Goal: Transaction & Acquisition: Download file/media

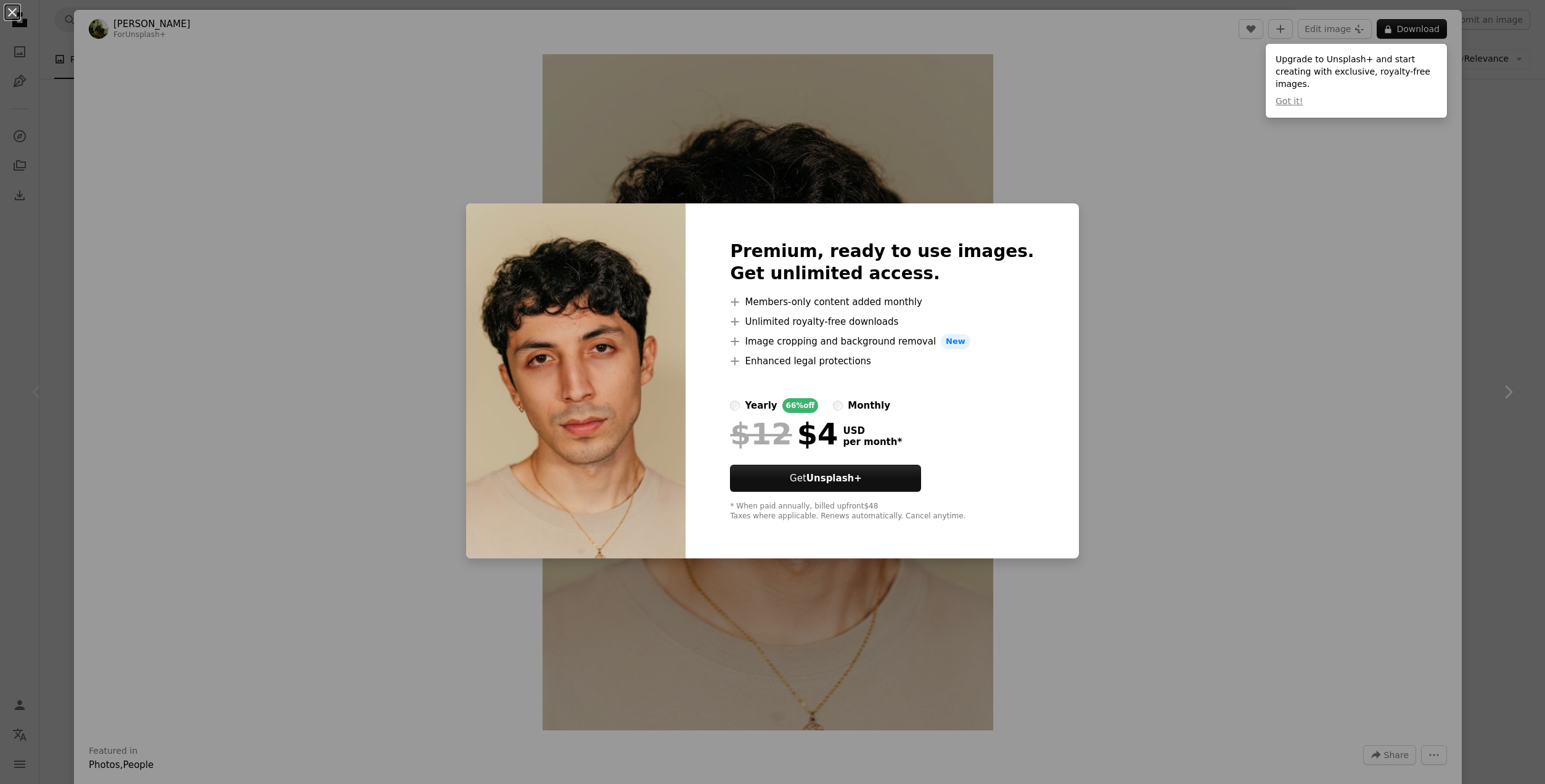
click at [1362, 230] on div "An X shape Premium, ready to use images. Get unlimited access. A plus sign Memb…" at bounding box center [772, 392] width 1545 height 784
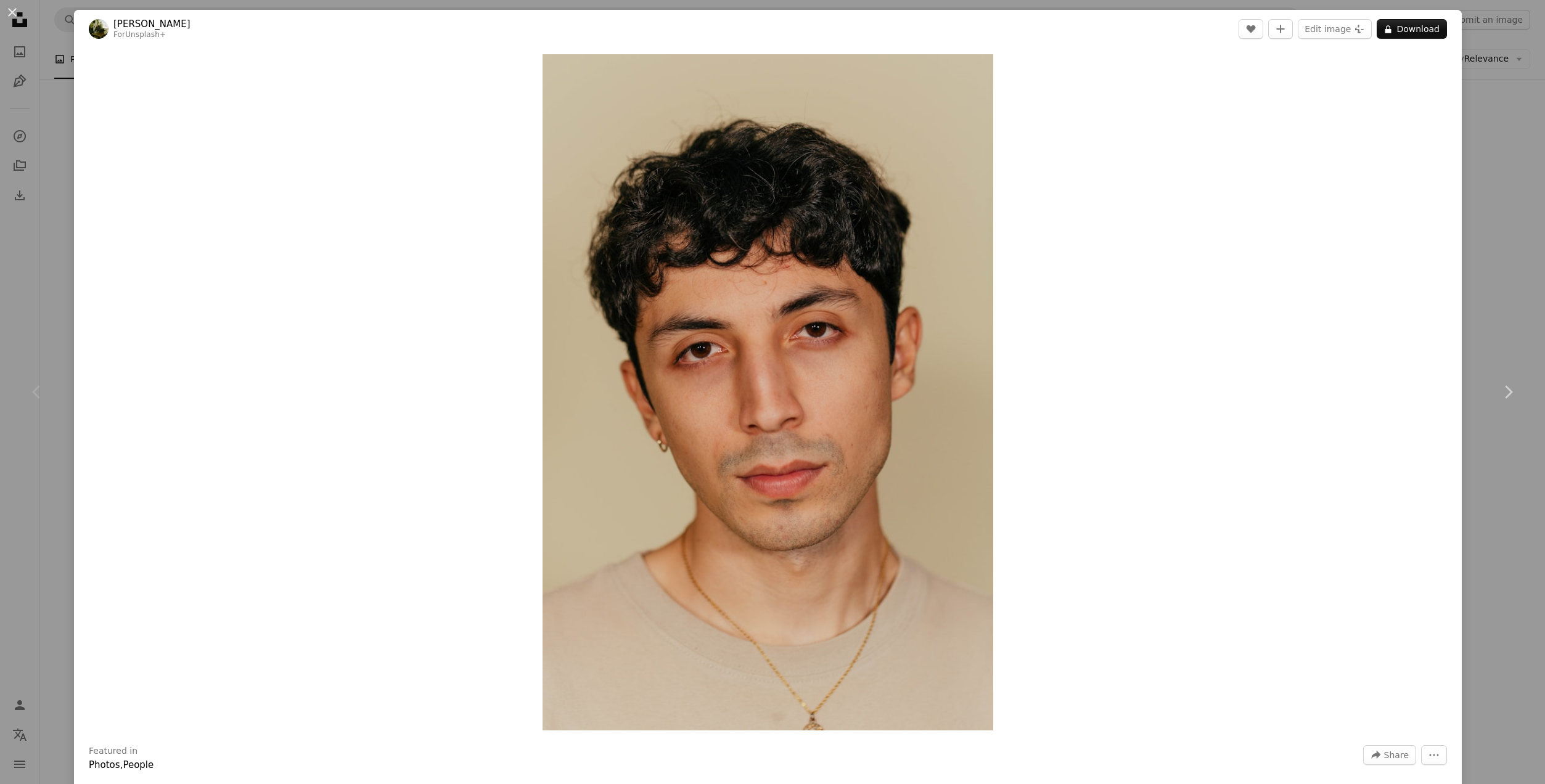
click at [1508, 208] on div "An X shape Chevron left Chevron right [PERSON_NAME] For Unsplash+ A heart A plu…" at bounding box center [772, 392] width 1545 height 784
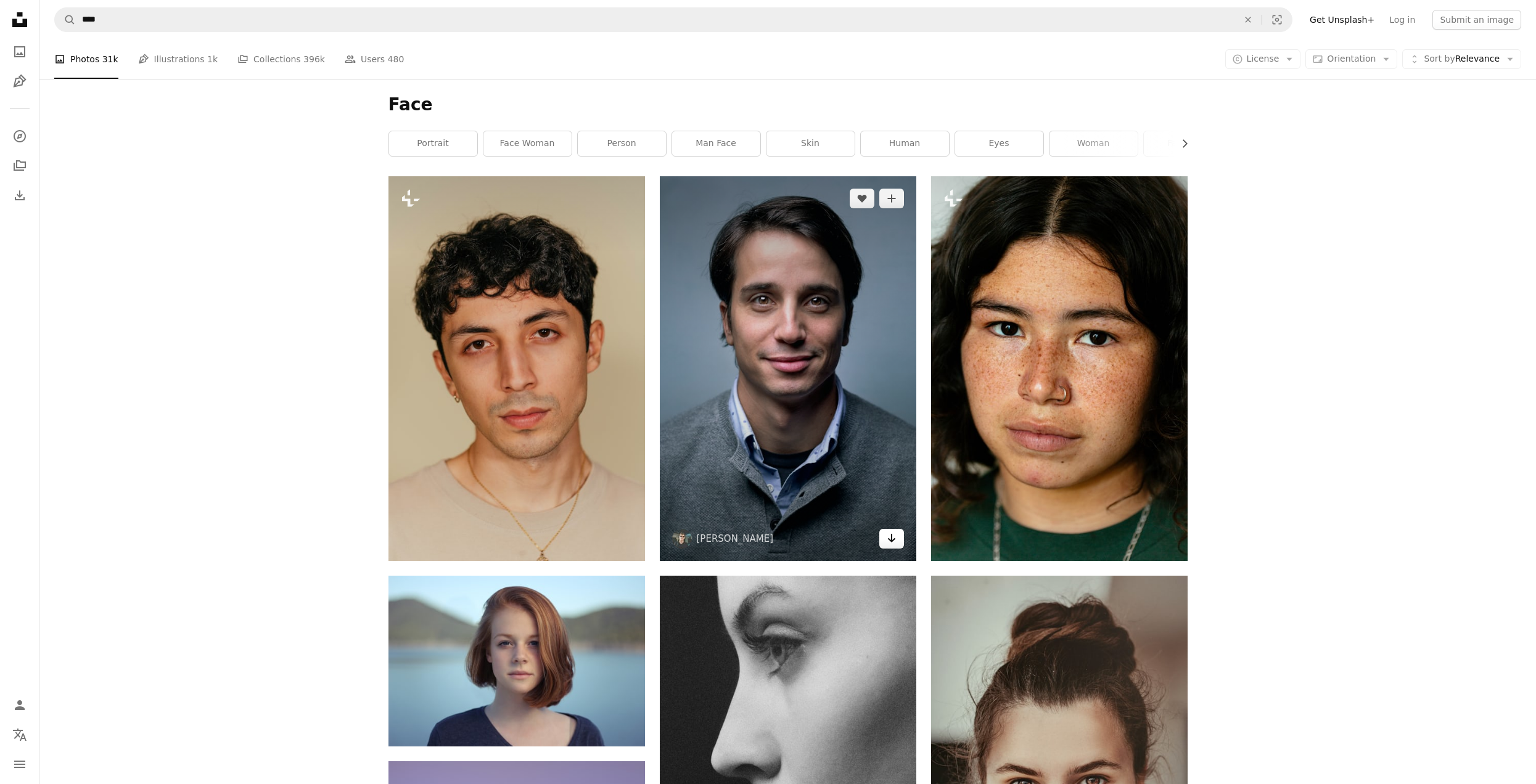
click at [895, 544] on icon "Arrow pointing down" at bounding box center [892, 538] width 10 height 15
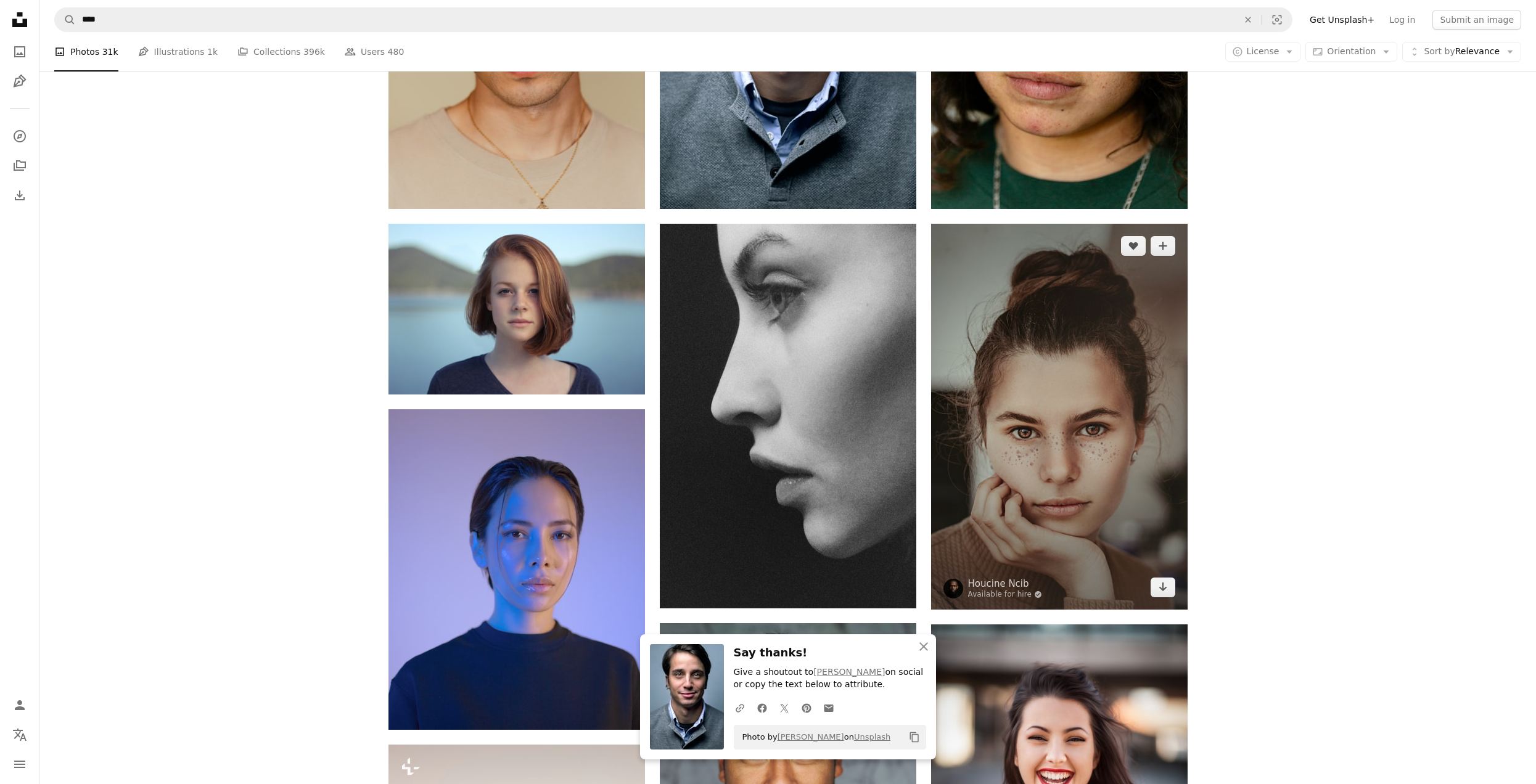
scroll to position [370, 0]
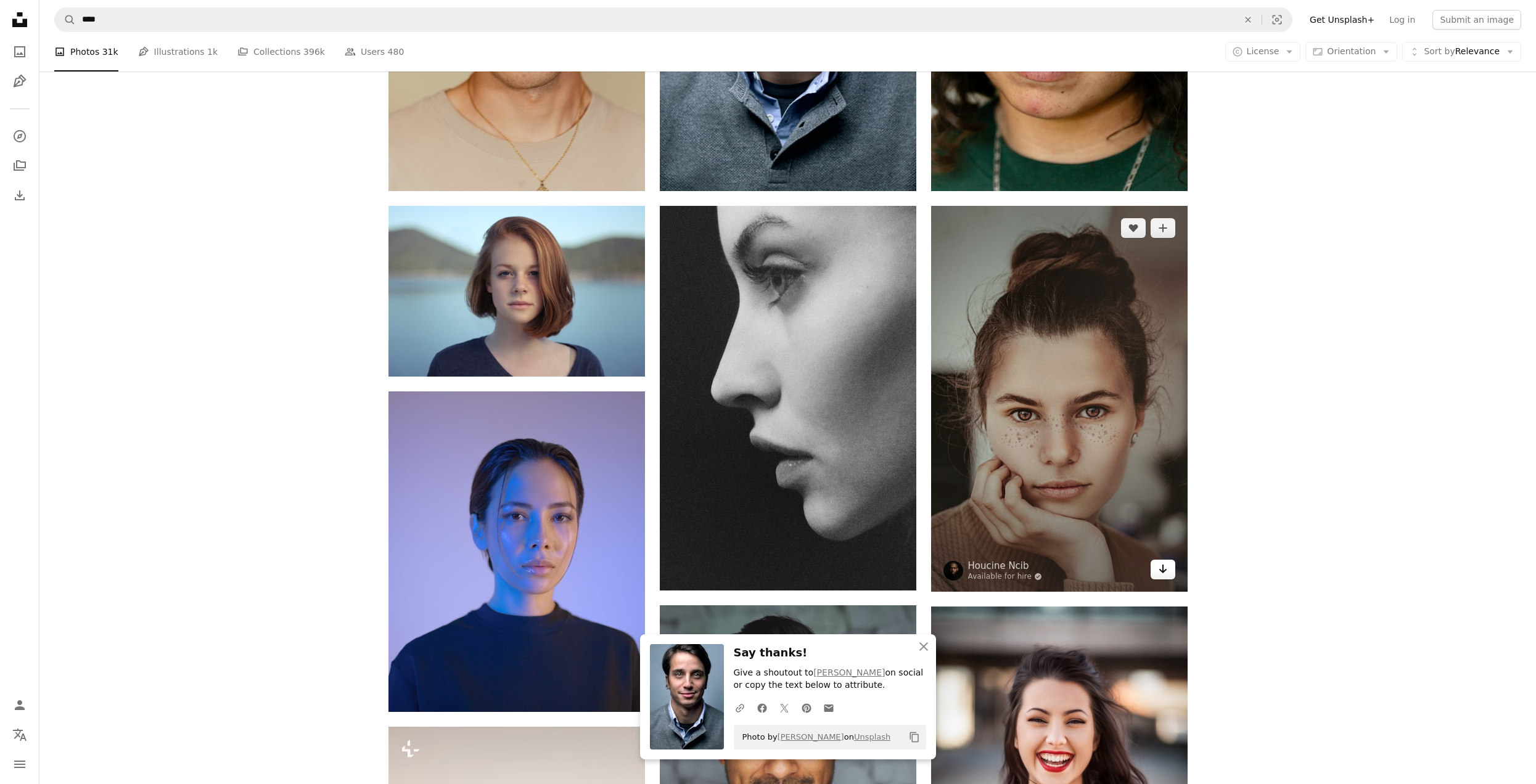
click at [1164, 576] on icon "Arrow pointing down" at bounding box center [1163, 569] width 10 height 15
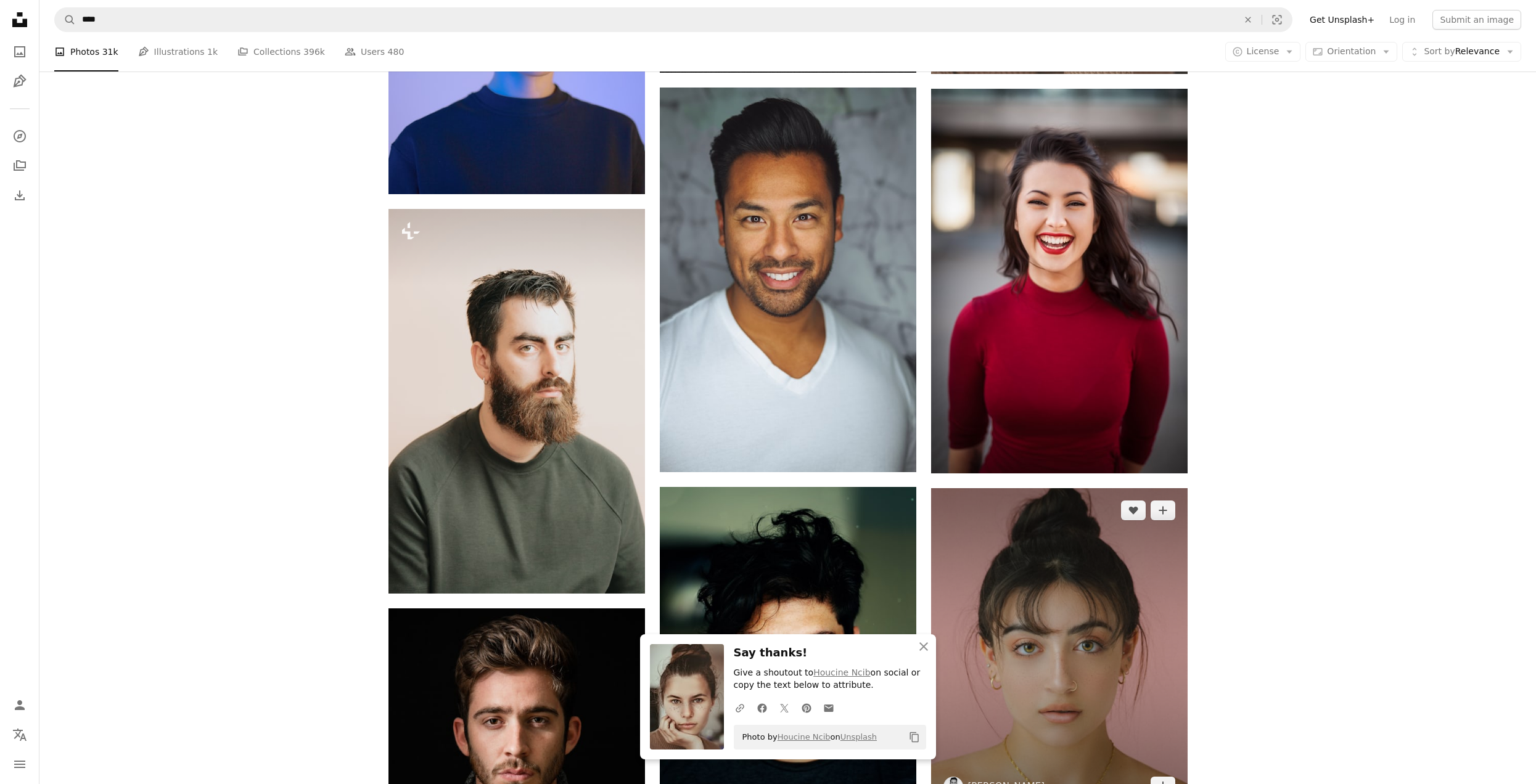
scroll to position [925, 0]
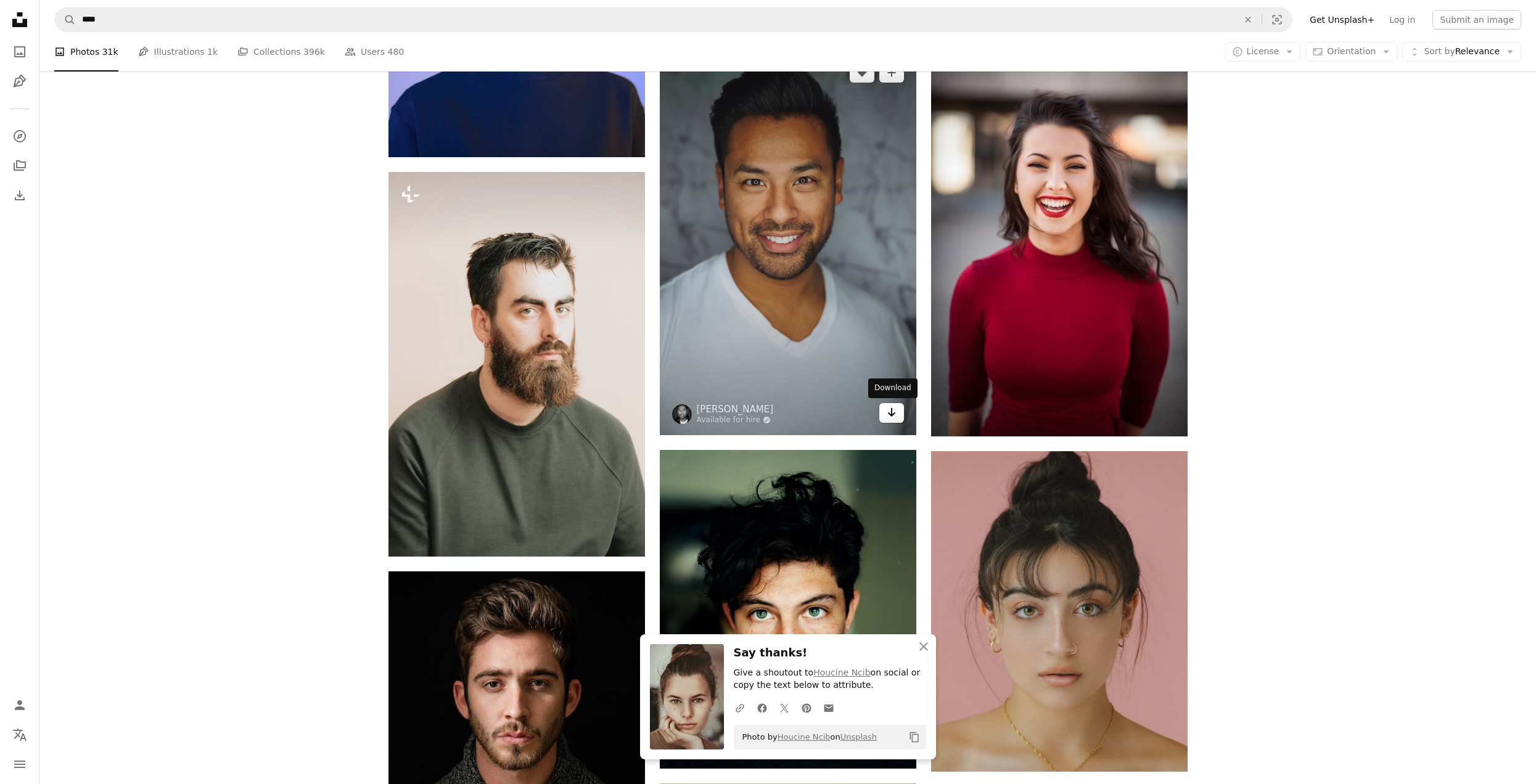
click at [896, 418] on icon "Arrow pointing down" at bounding box center [892, 413] width 10 height 15
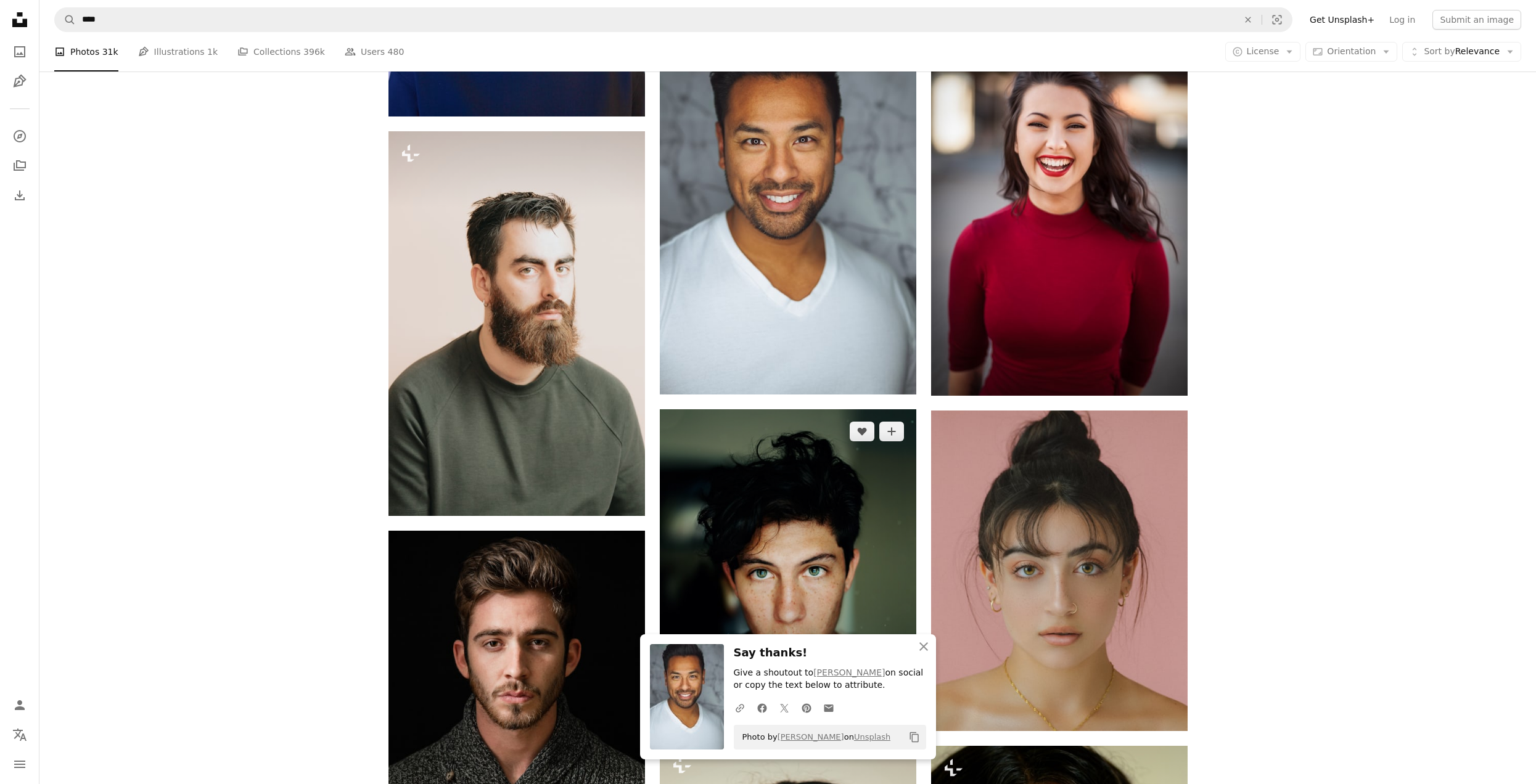
scroll to position [1172, 0]
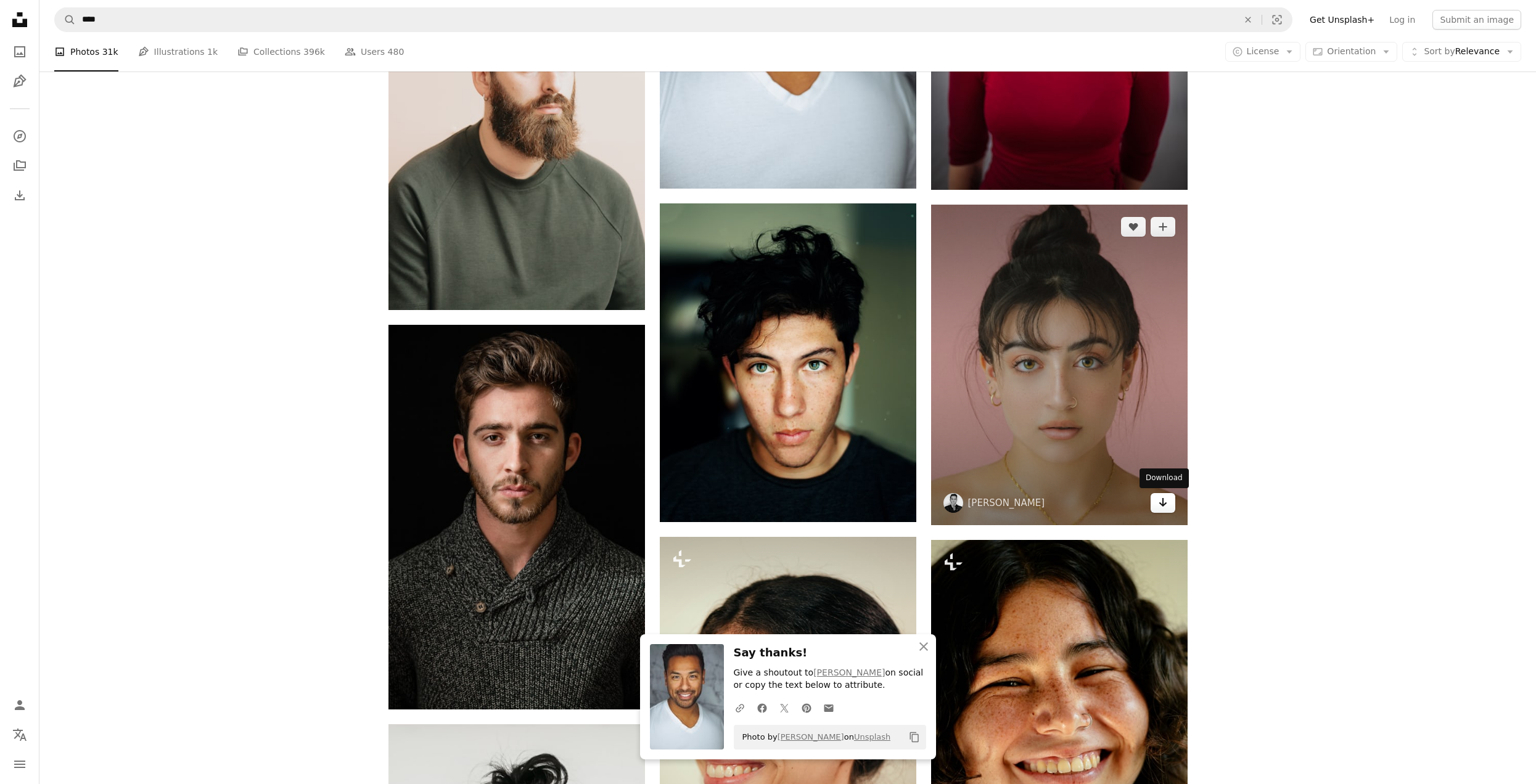
click at [1160, 506] on icon "Arrow pointing down" at bounding box center [1163, 503] width 10 height 15
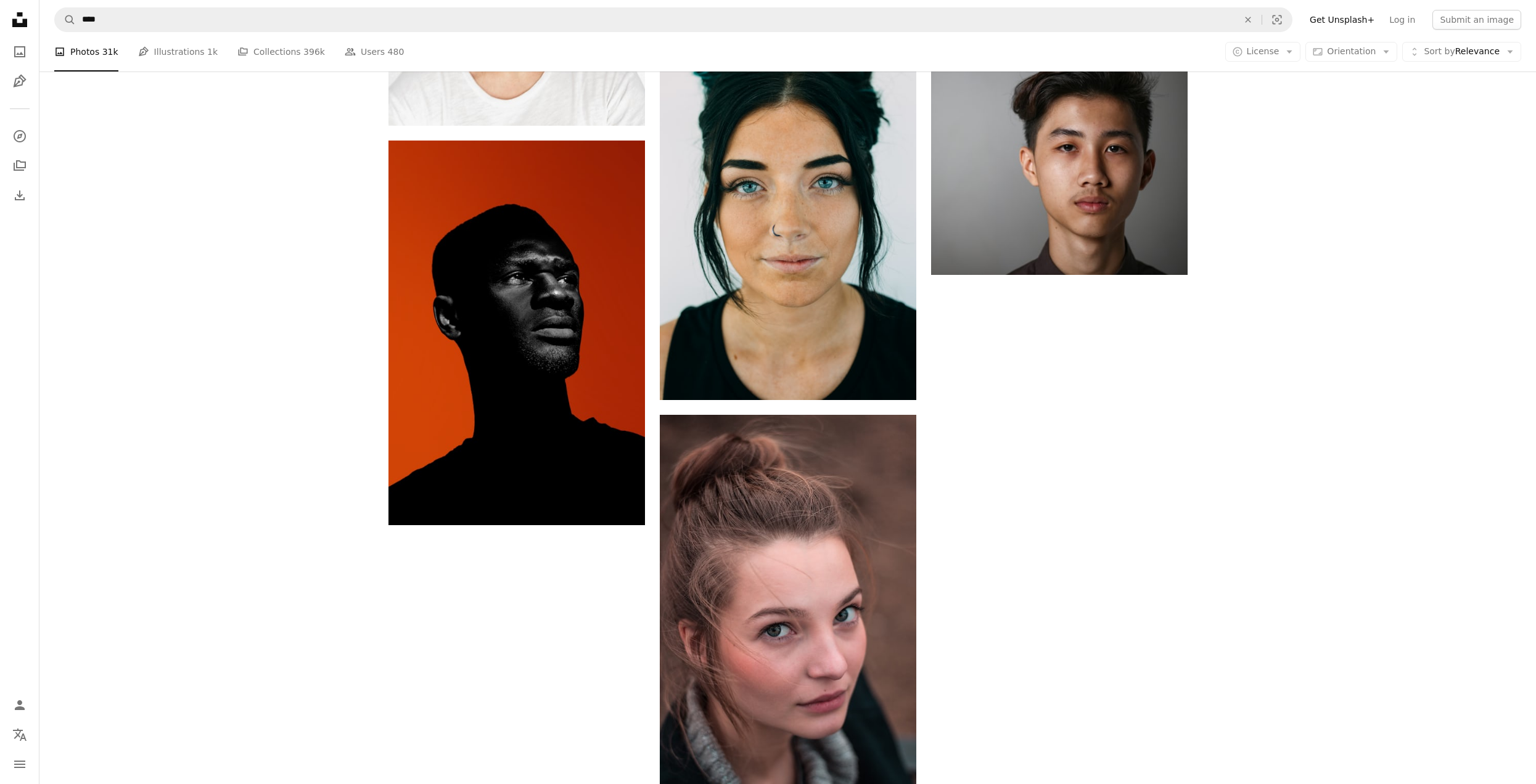
scroll to position [2096, 0]
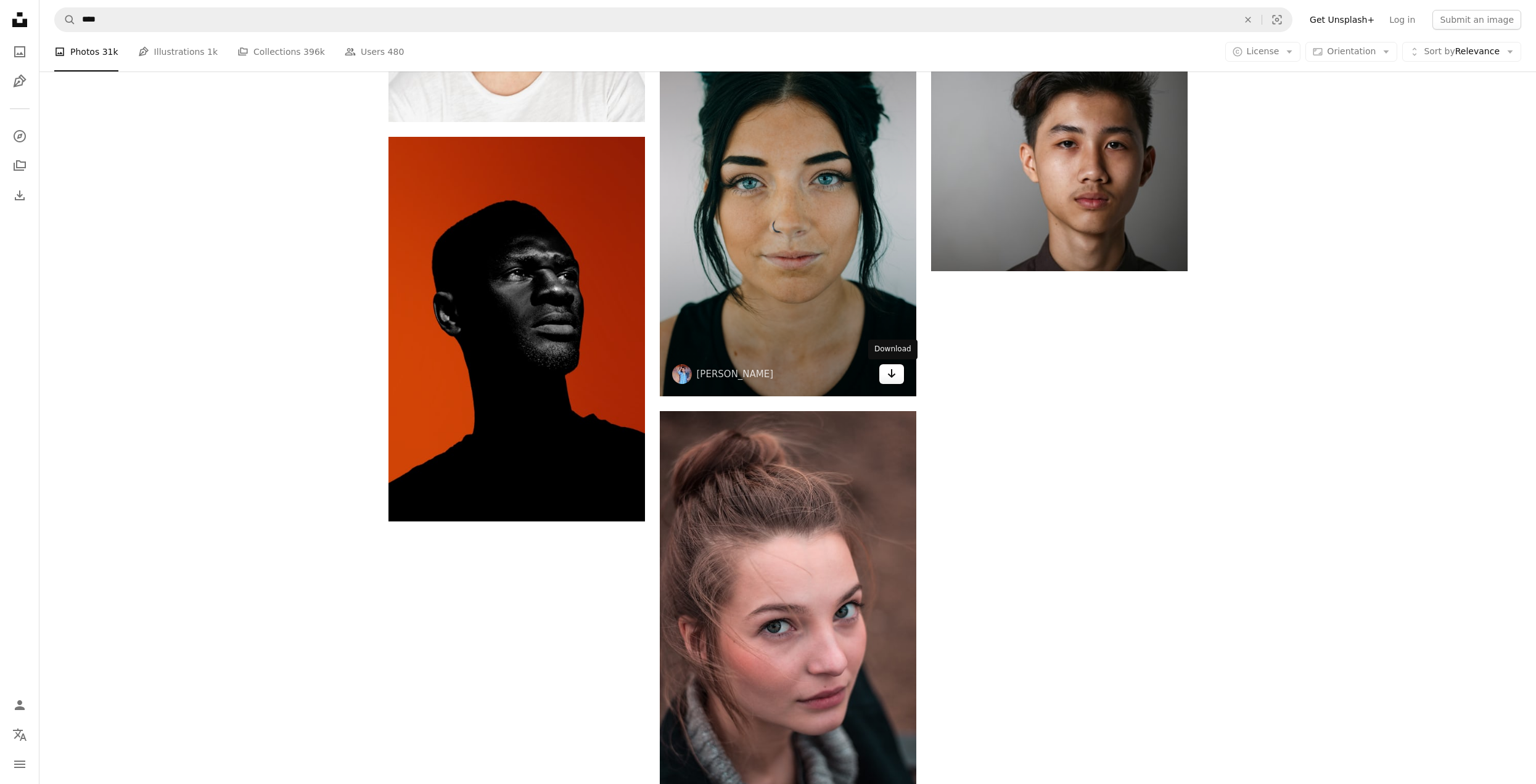
click at [894, 380] on icon "Arrow pointing down" at bounding box center [892, 374] width 10 height 15
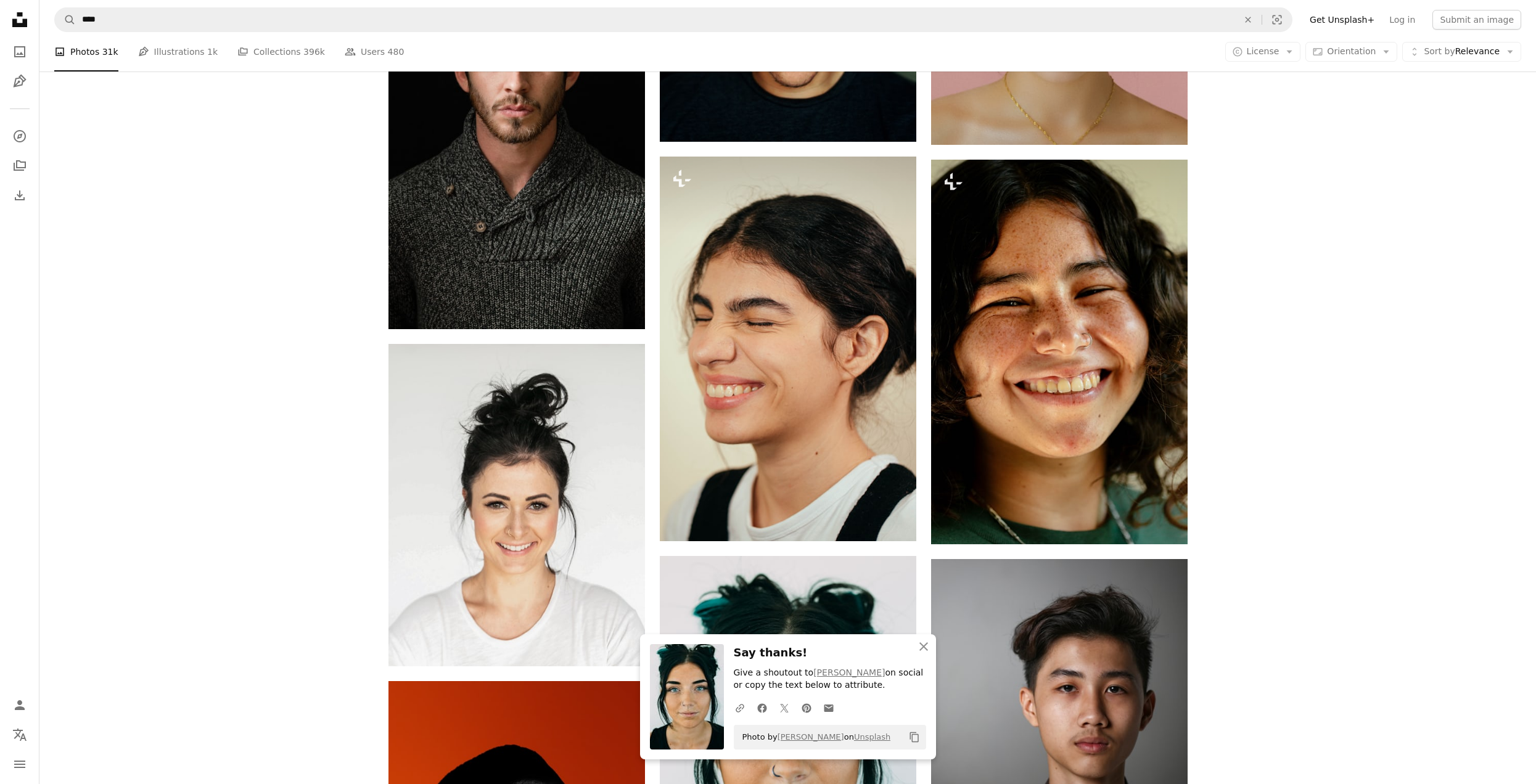
scroll to position [1541, 0]
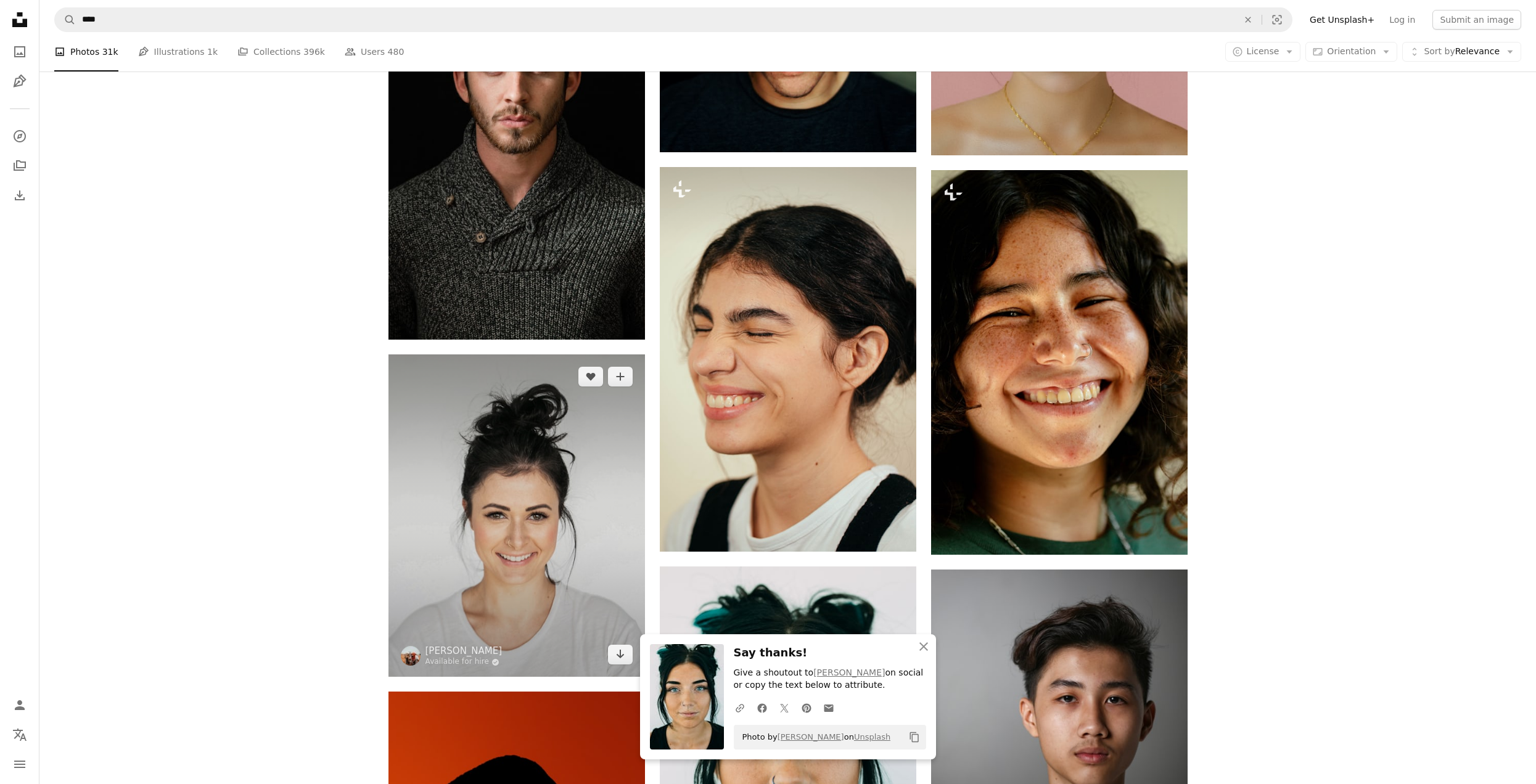
click at [539, 499] on img at bounding box center [517, 515] width 256 height 322
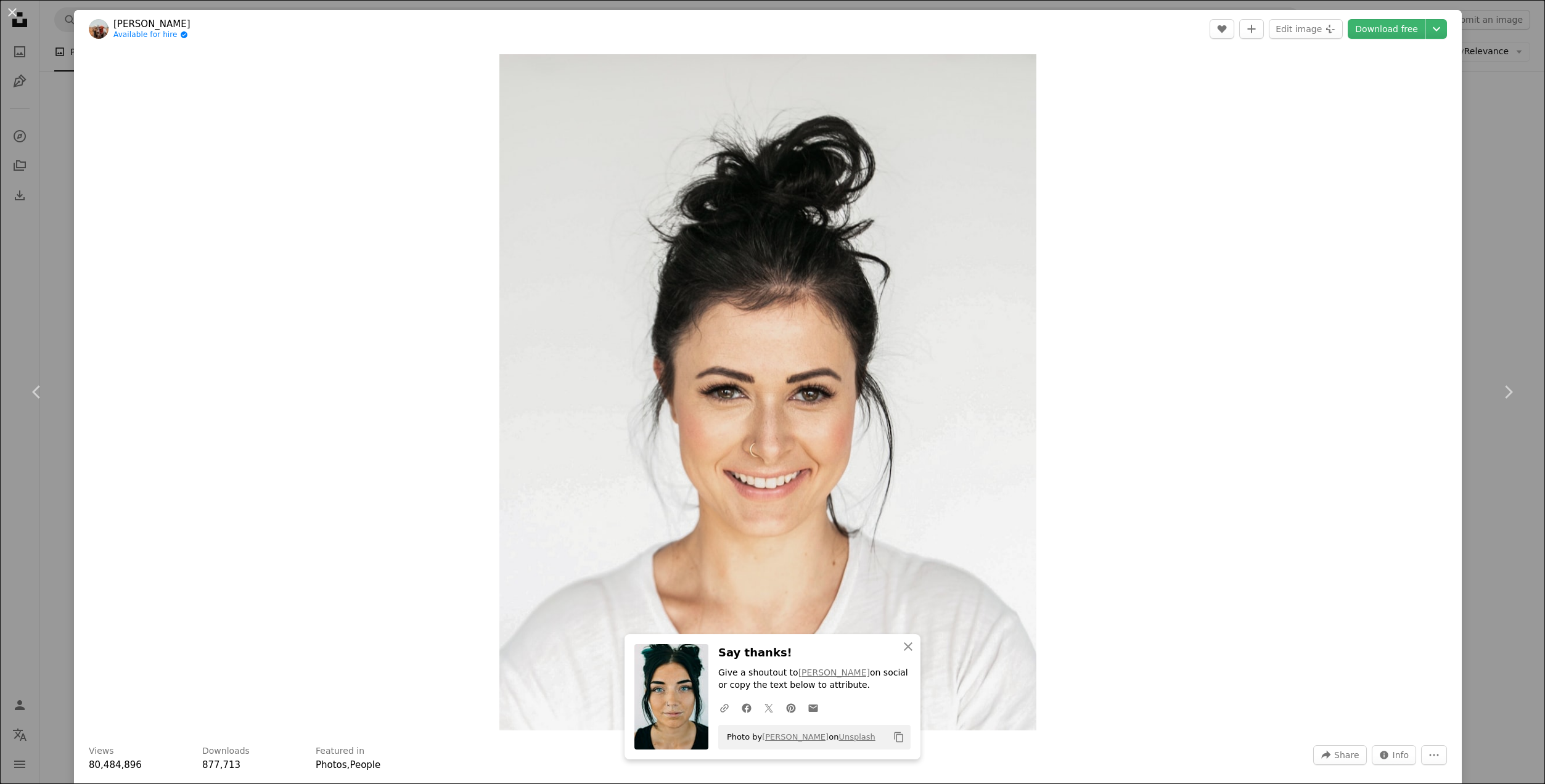
click at [1488, 271] on div "An X shape Chevron left Chevron right [PERSON_NAME] Available for hire A checkm…" at bounding box center [772, 392] width 1545 height 784
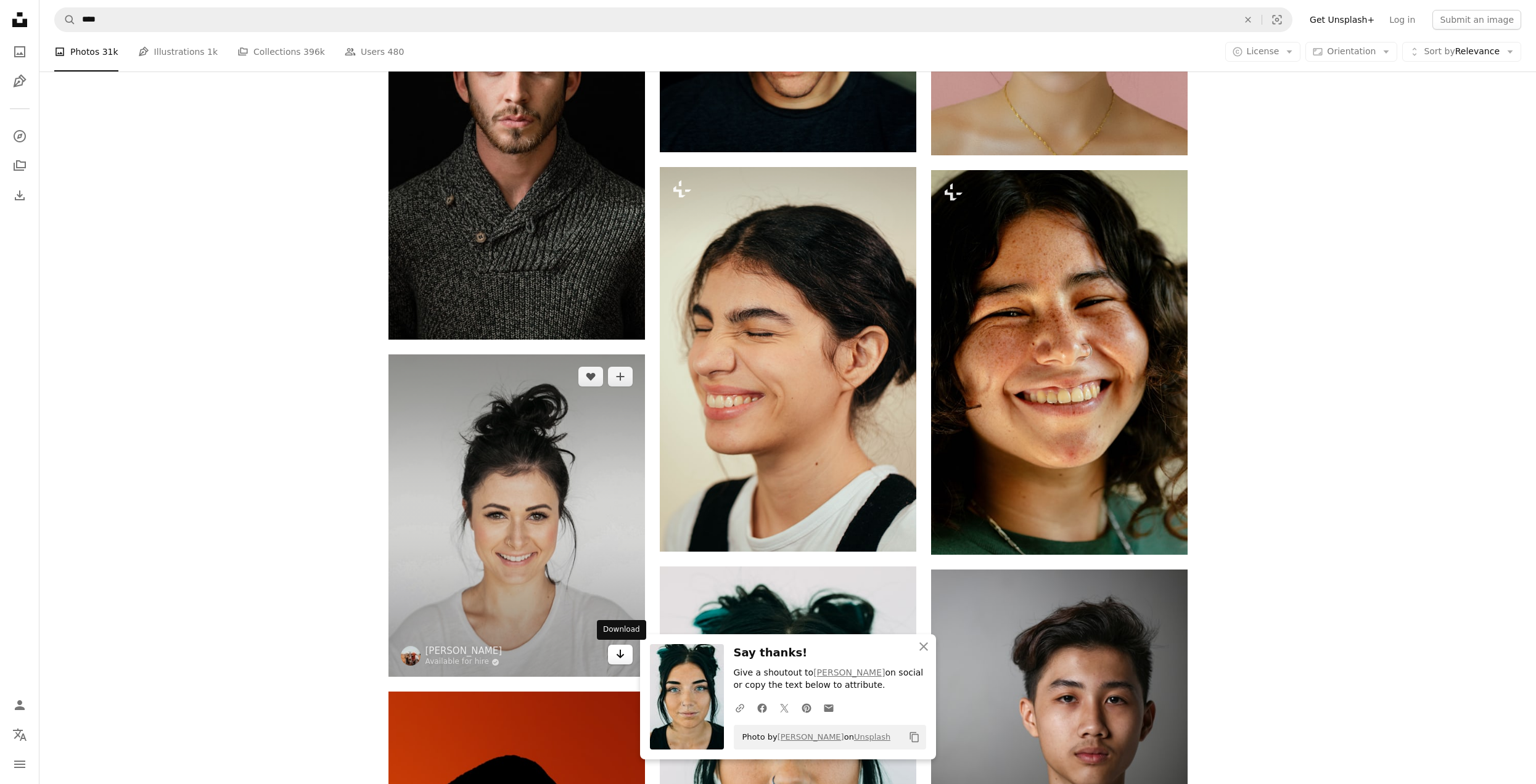
click at [622, 656] on icon "Download" at bounding box center [620, 654] width 8 height 8
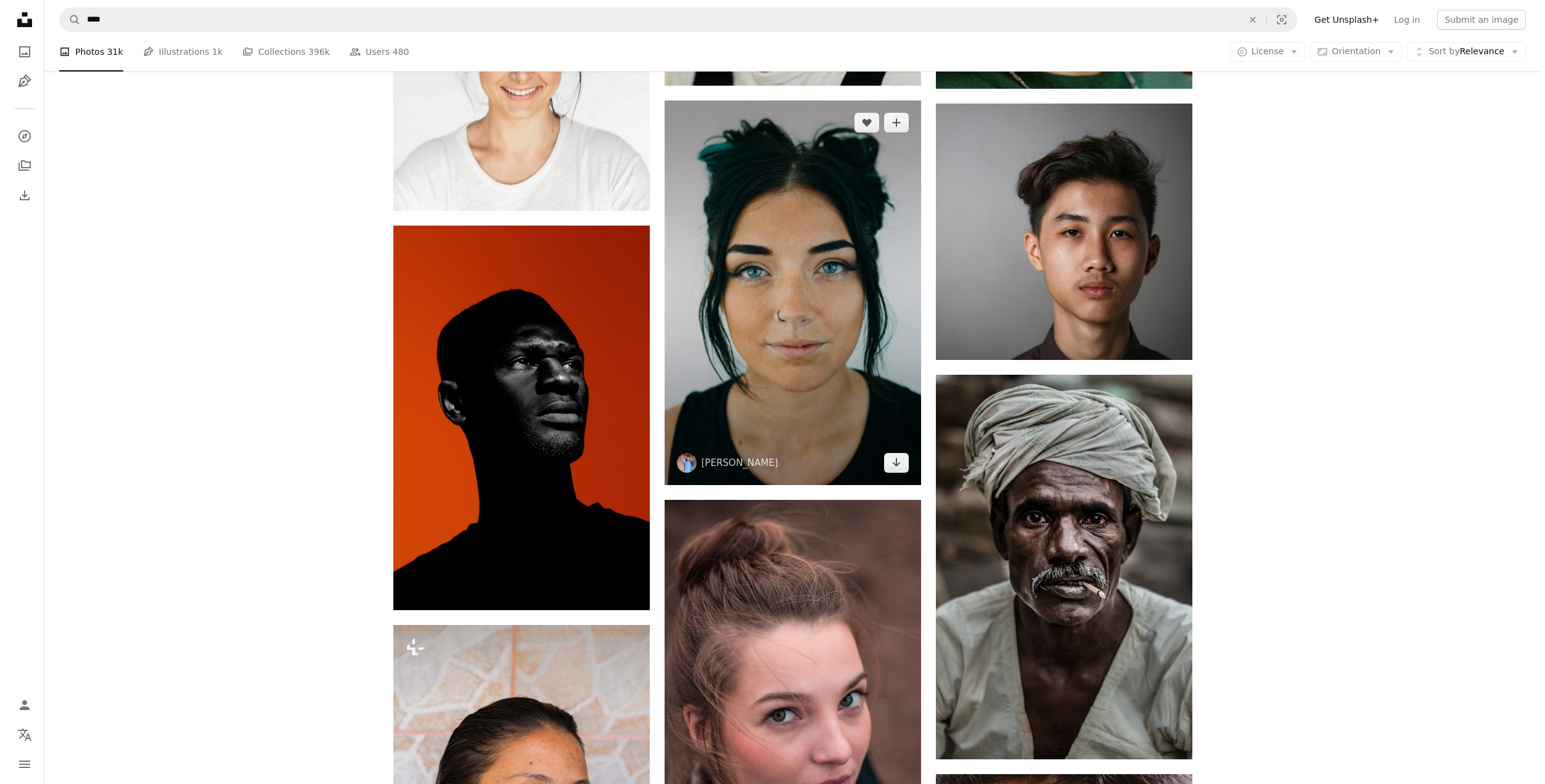
scroll to position [1946, 0]
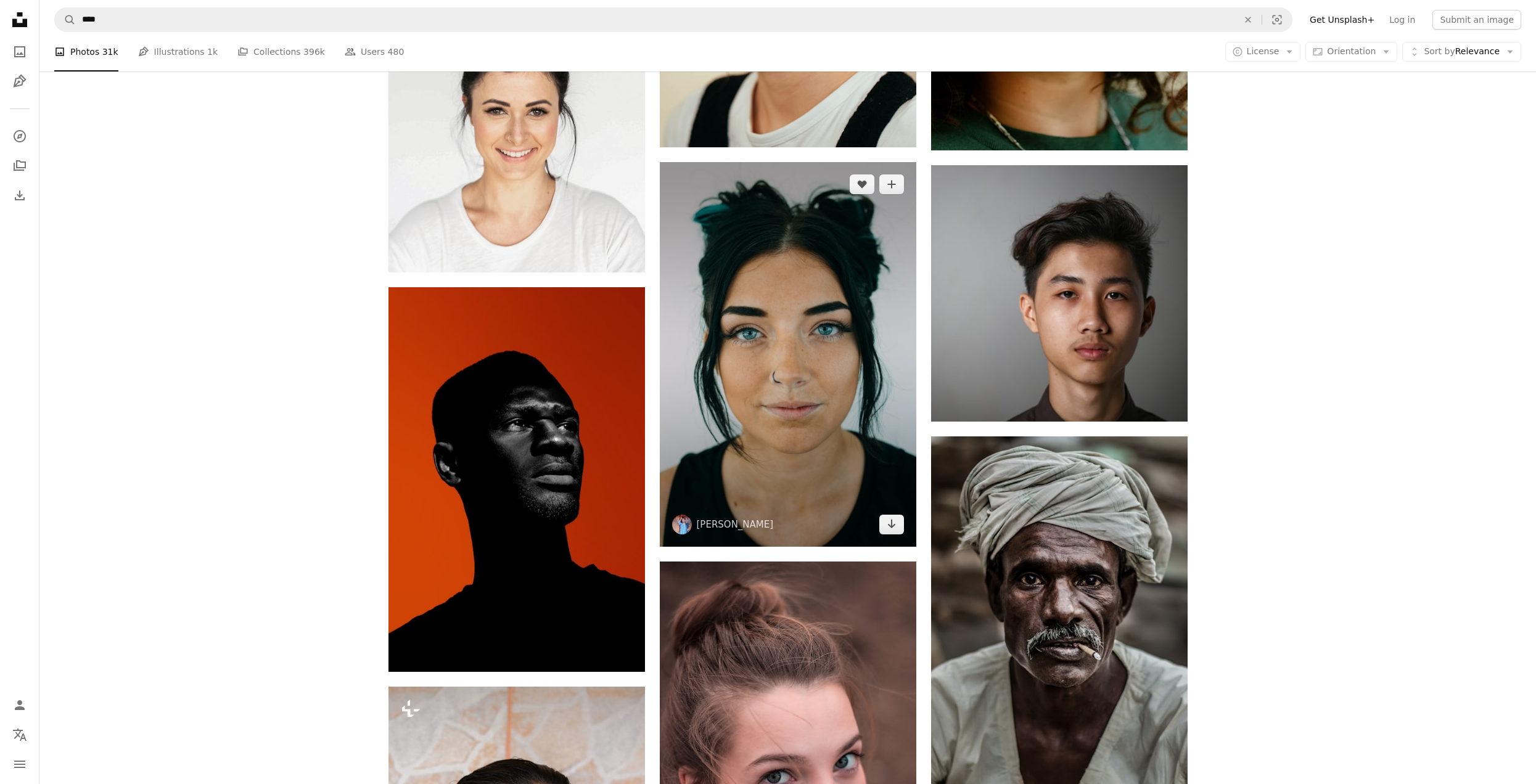
click at [780, 330] on img at bounding box center [788, 355] width 256 height 385
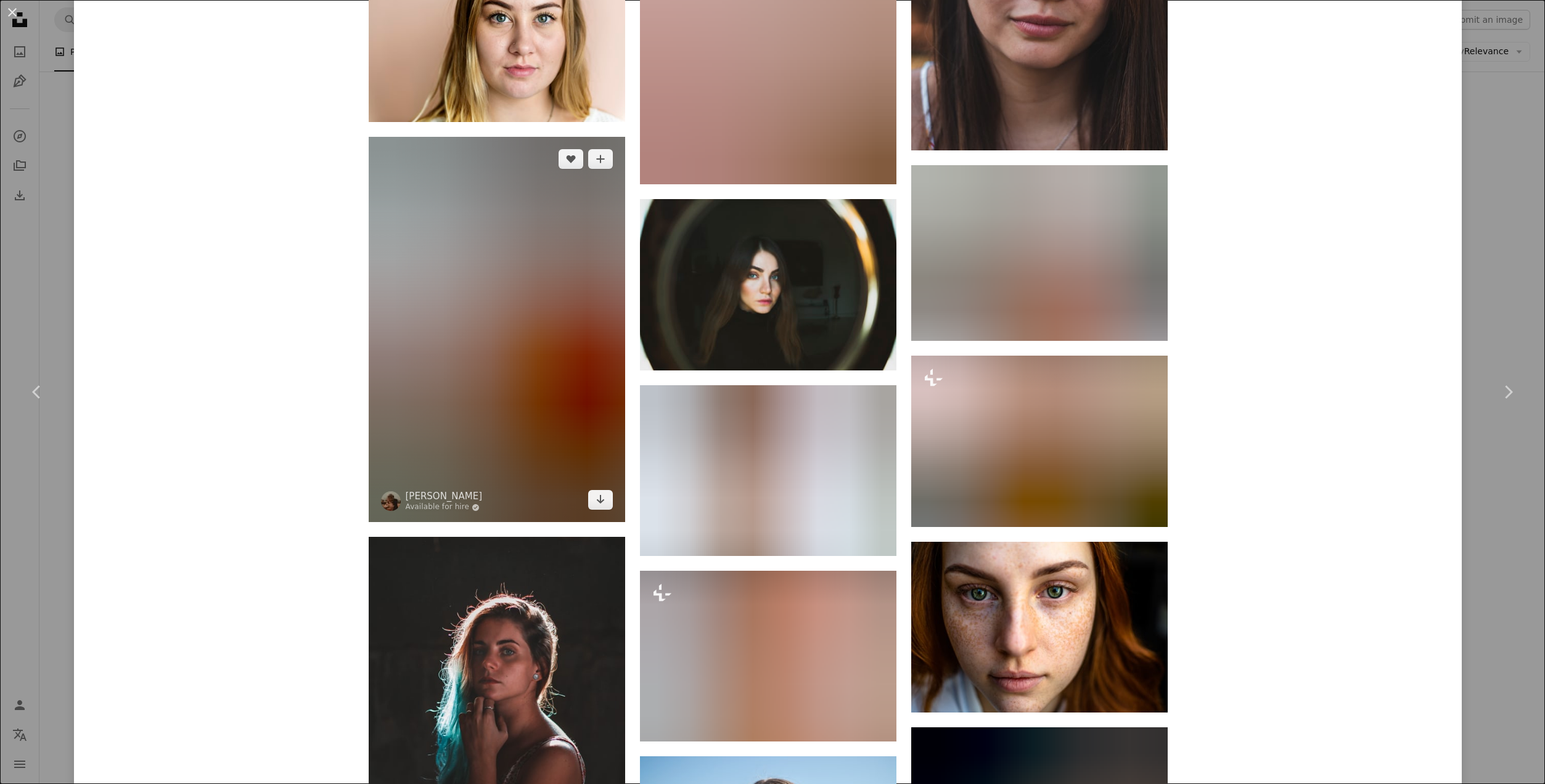
scroll to position [1172, 0]
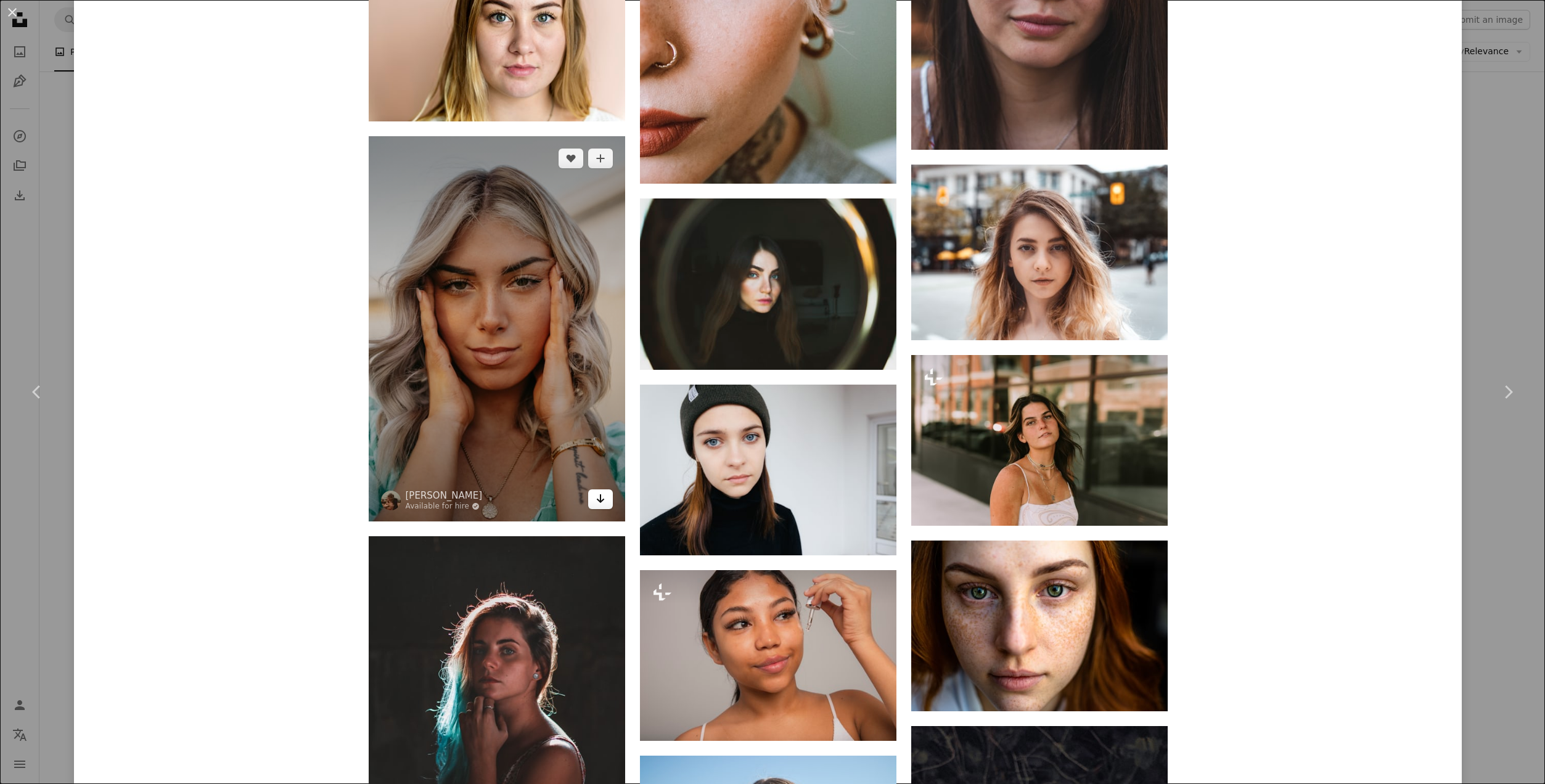
click at [604, 502] on icon "Arrow pointing down" at bounding box center [601, 499] width 10 height 15
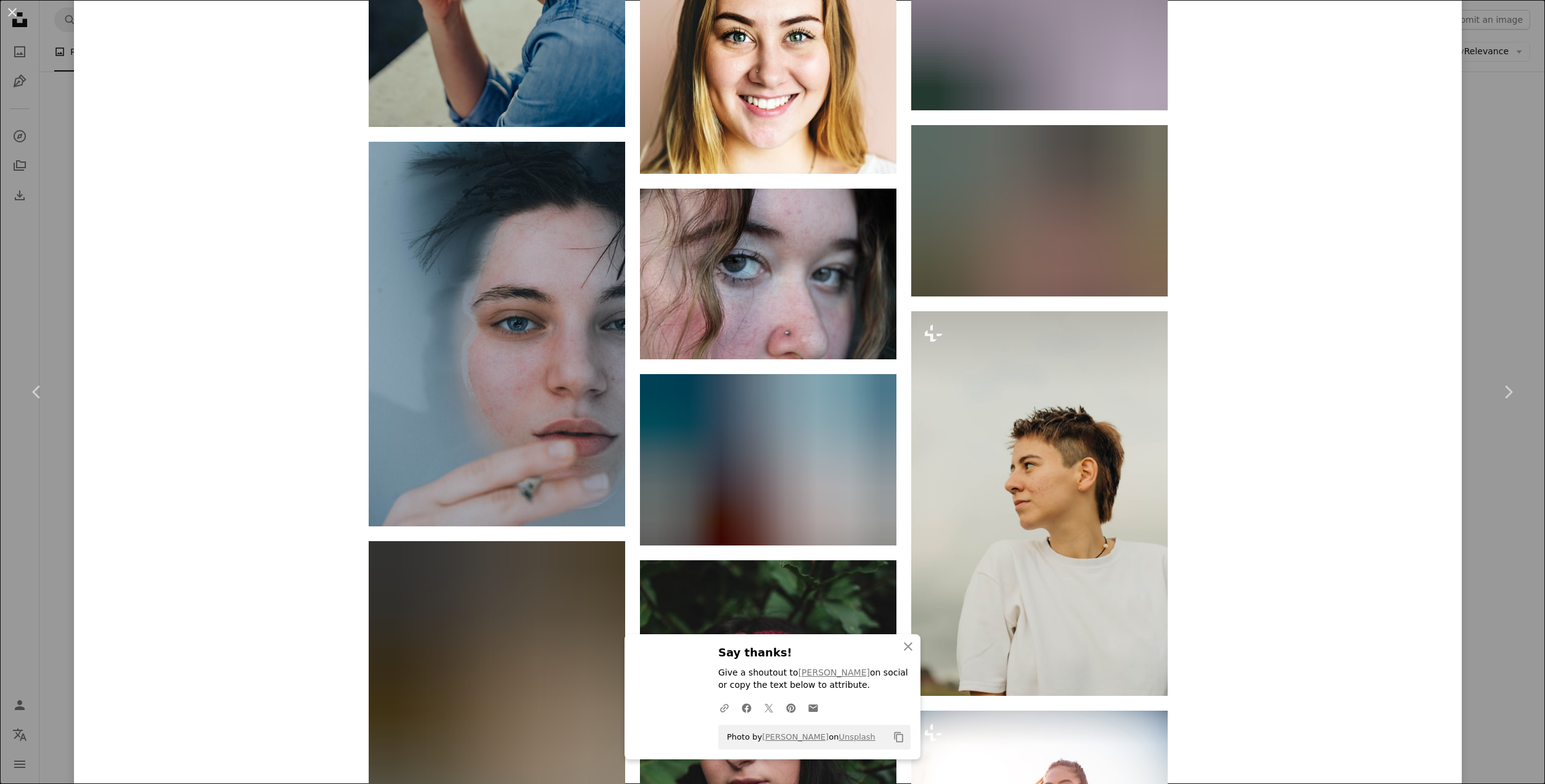
scroll to position [14271, 0]
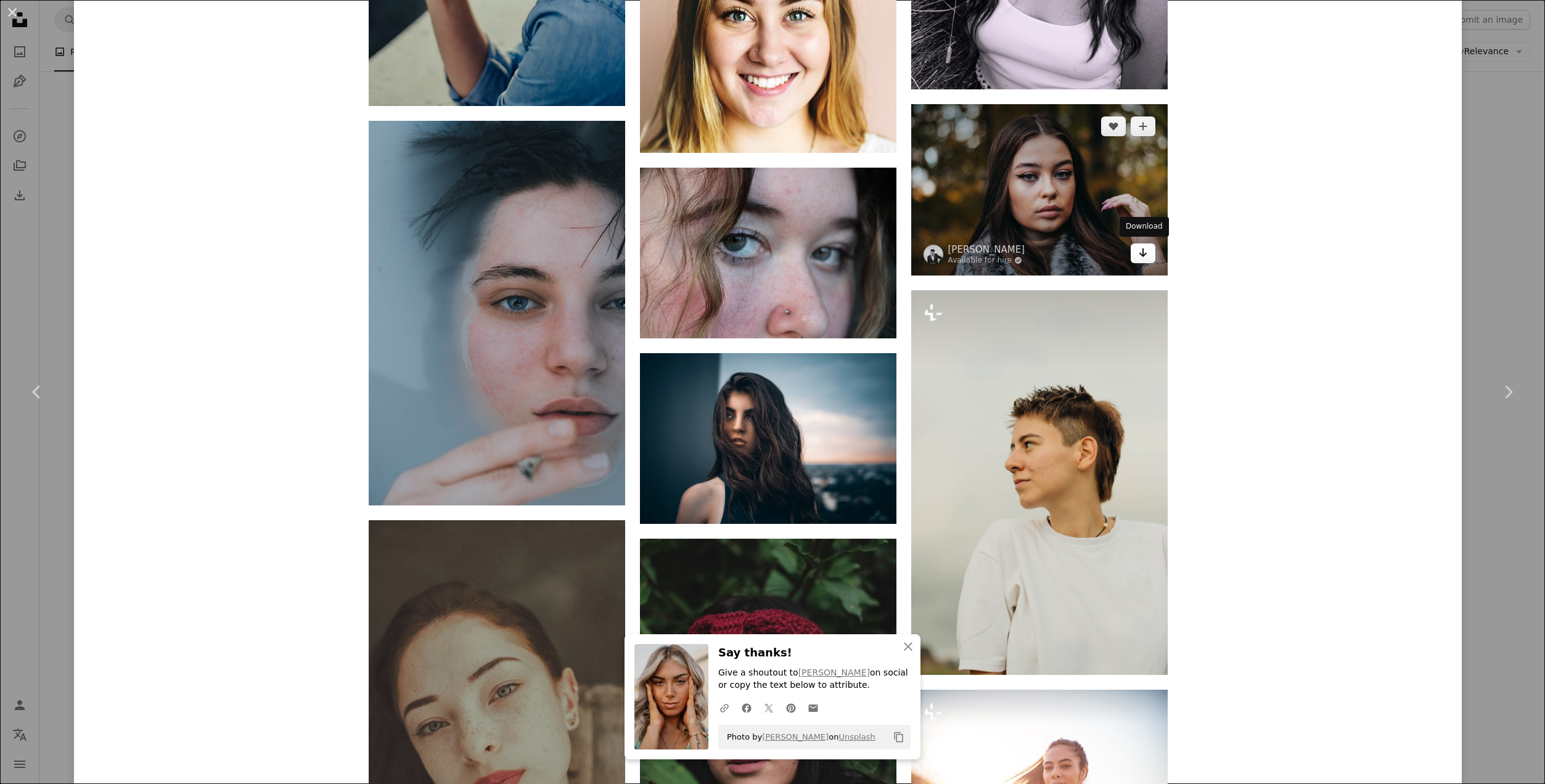
click at [1140, 251] on icon "Arrow pointing down" at bounding box center [1144, 253] width 10 height 15
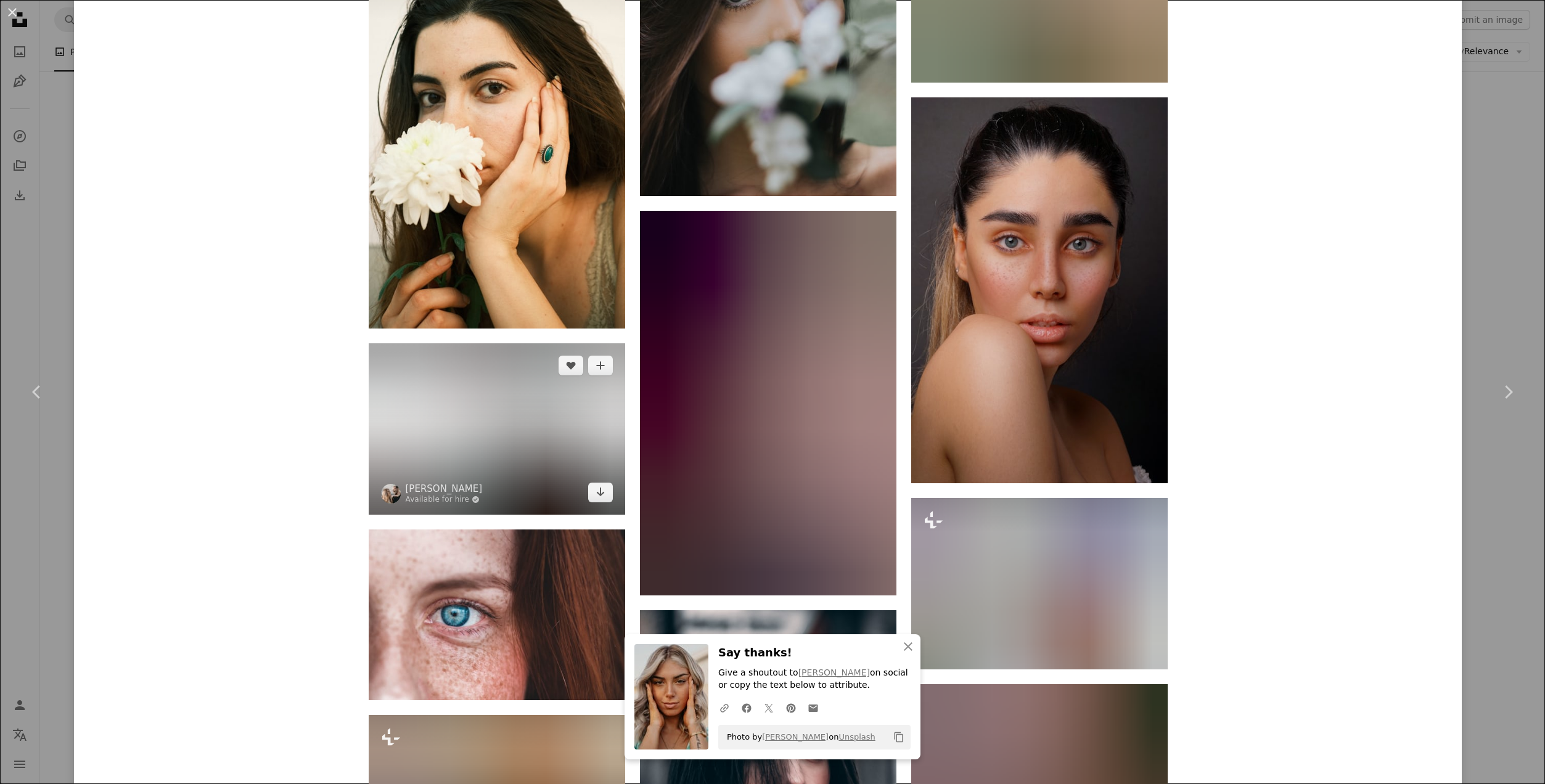
scroll to position [22143, 0]
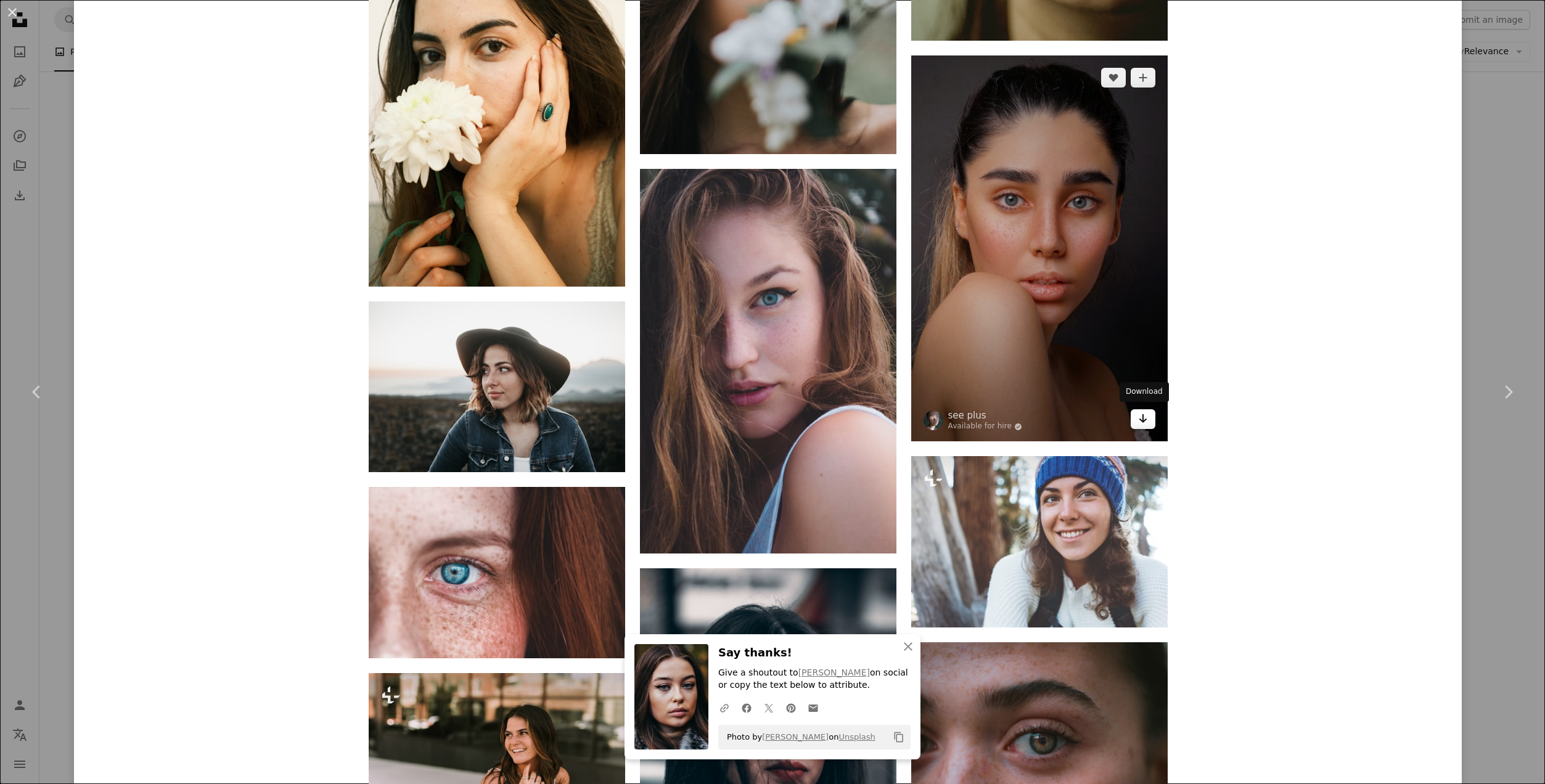
click at [1145, 411] on icon "Arrow pointing down" at bounding box center [1144, 419] width 10 height 15
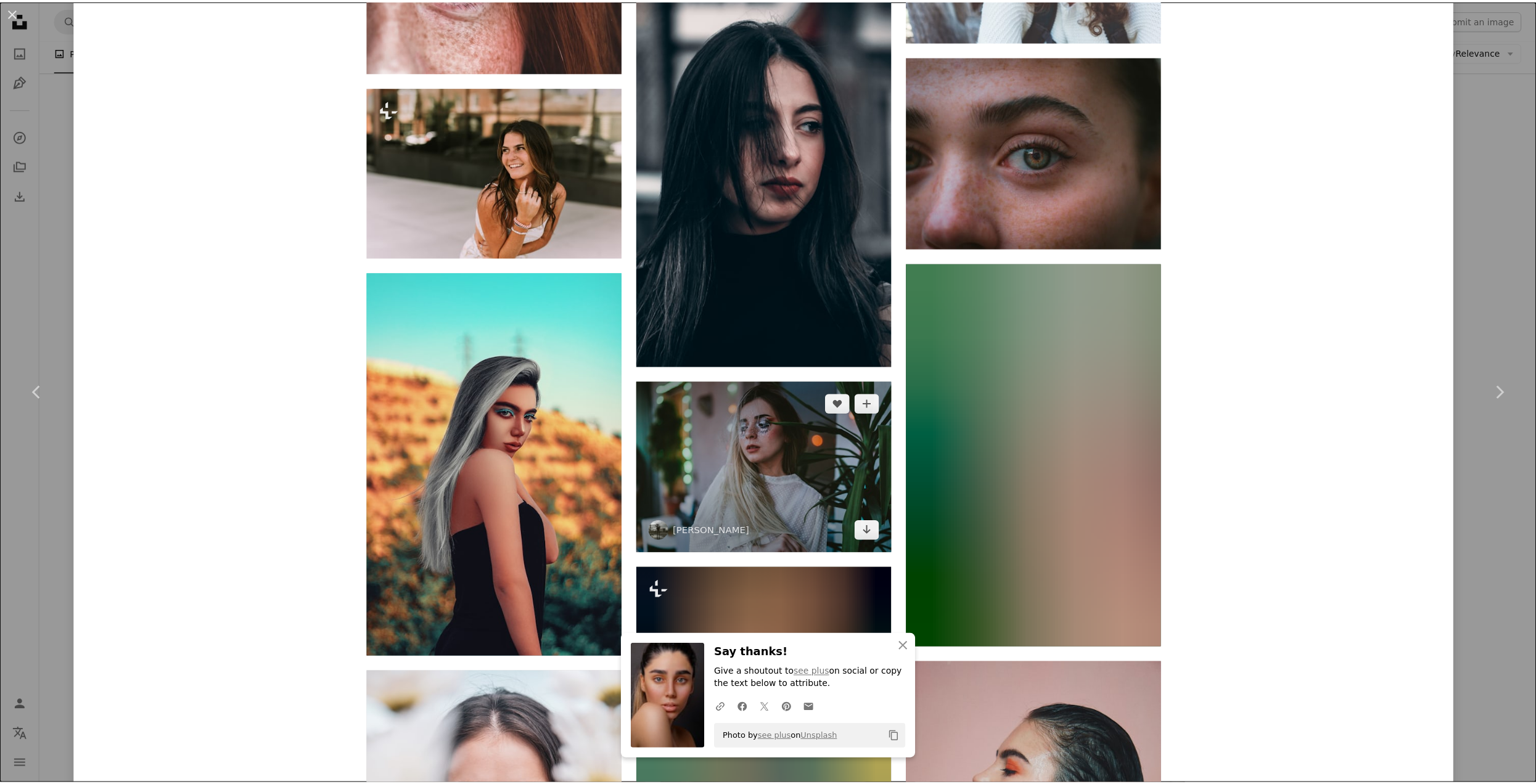
scroll to position [23037, 0]
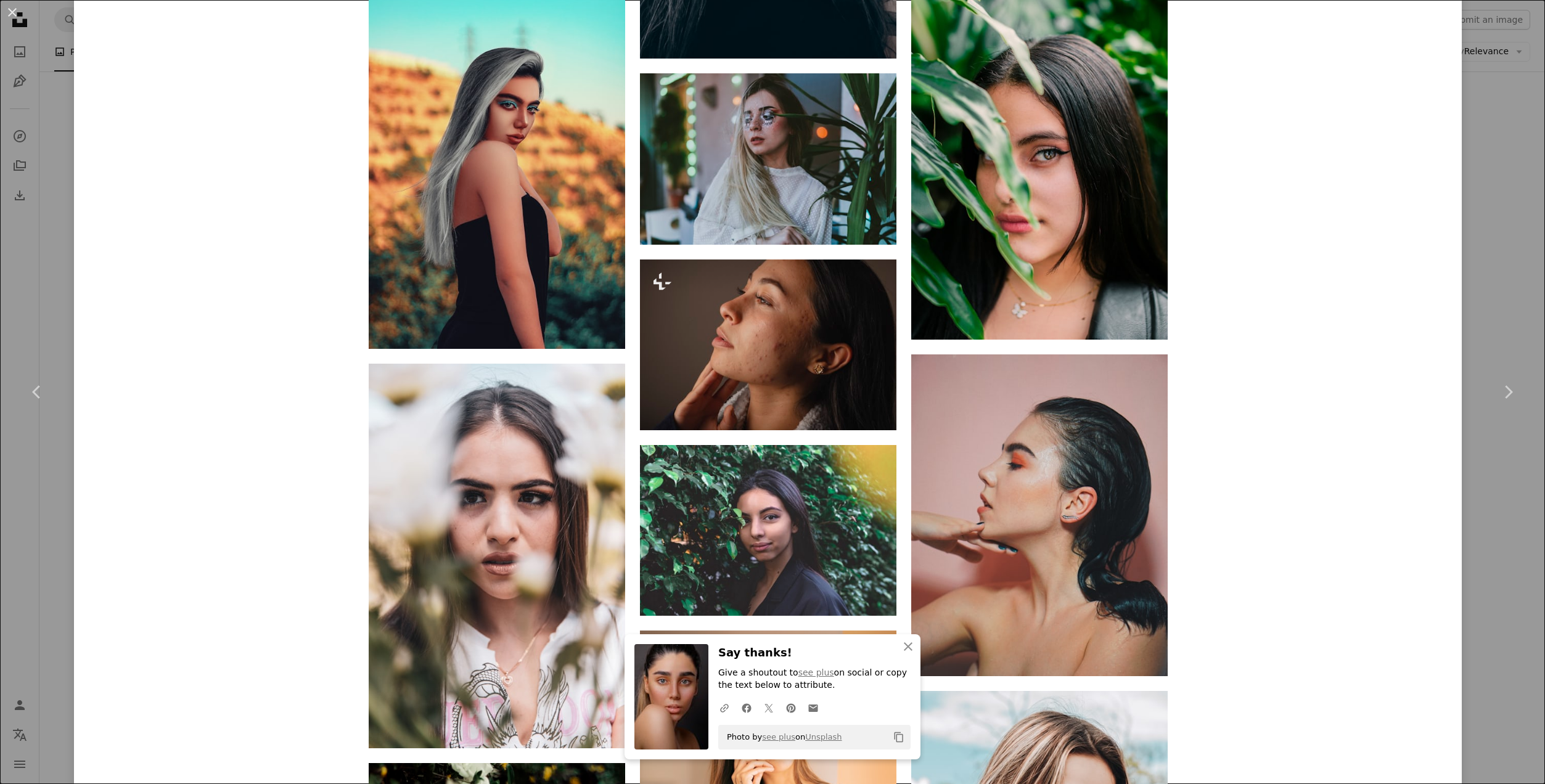
click at [1497, 305] on div "An X shape Chevron left Chevron right [PERSON_NAME] hasseykhan A heart A plus s…" at bounding box center [772, 392] width 1545 height 784
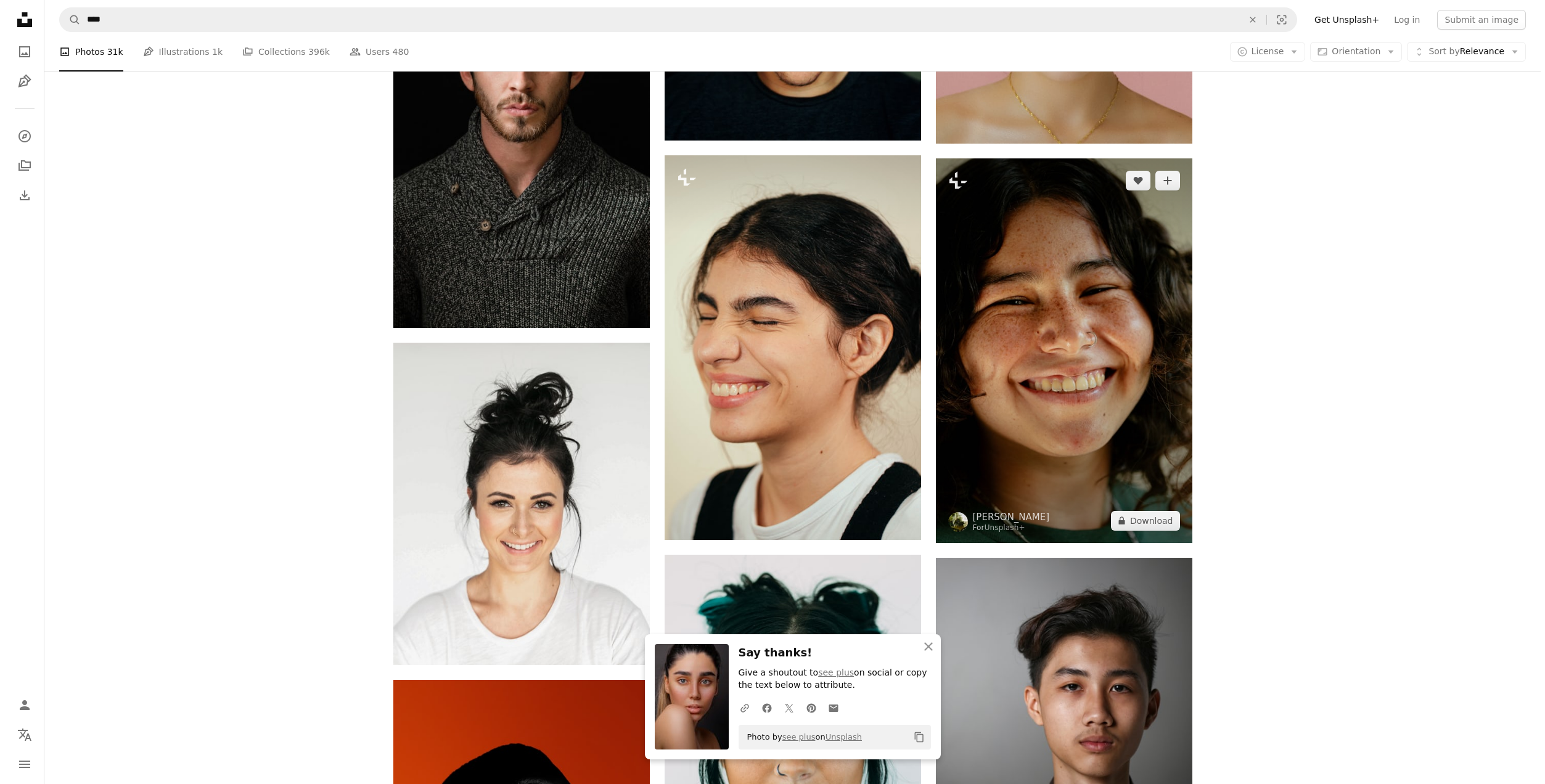
scroll to position [1575, 0]
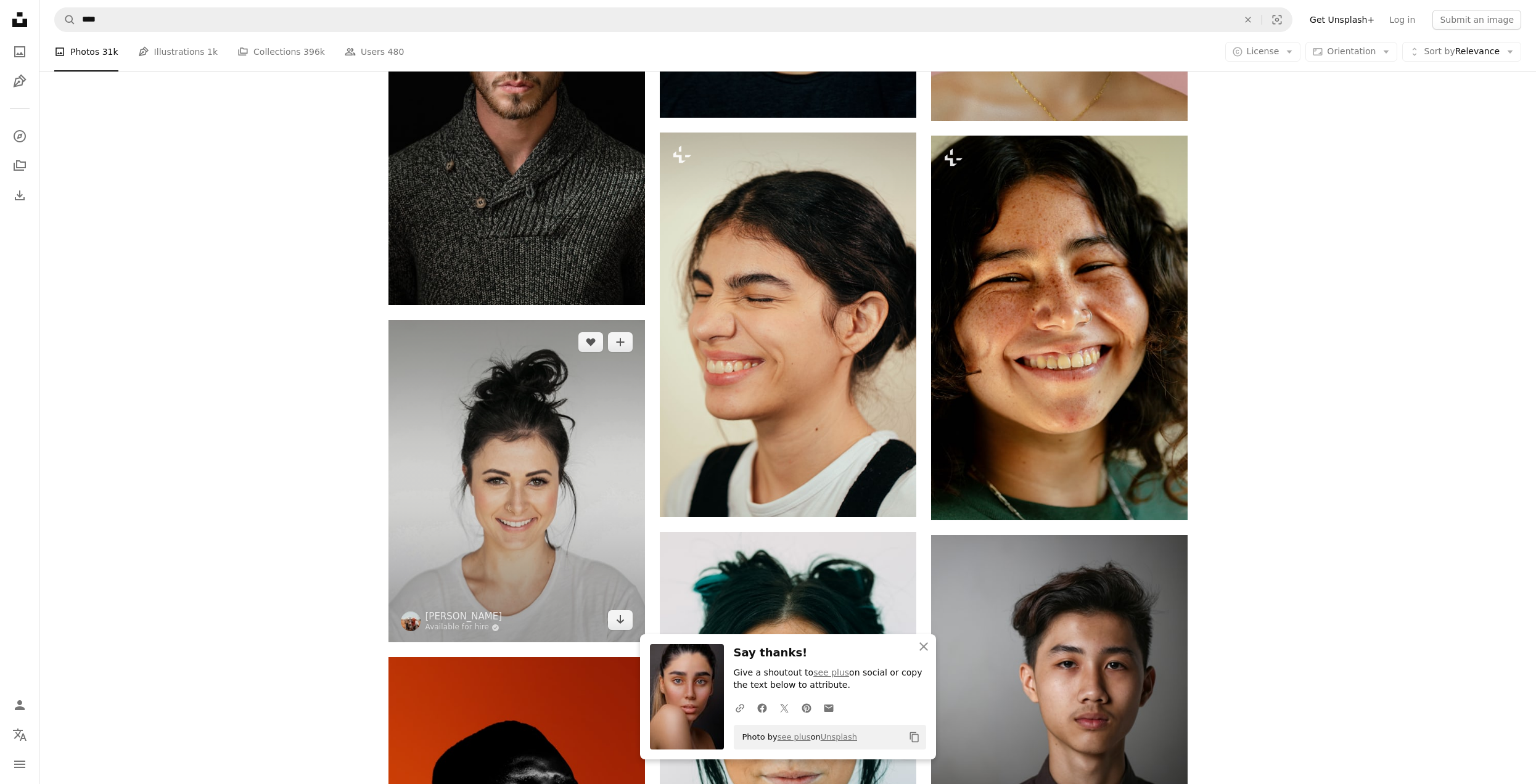
click at [553, 484] on img at bounding box center [517, 480] width 256 height 322
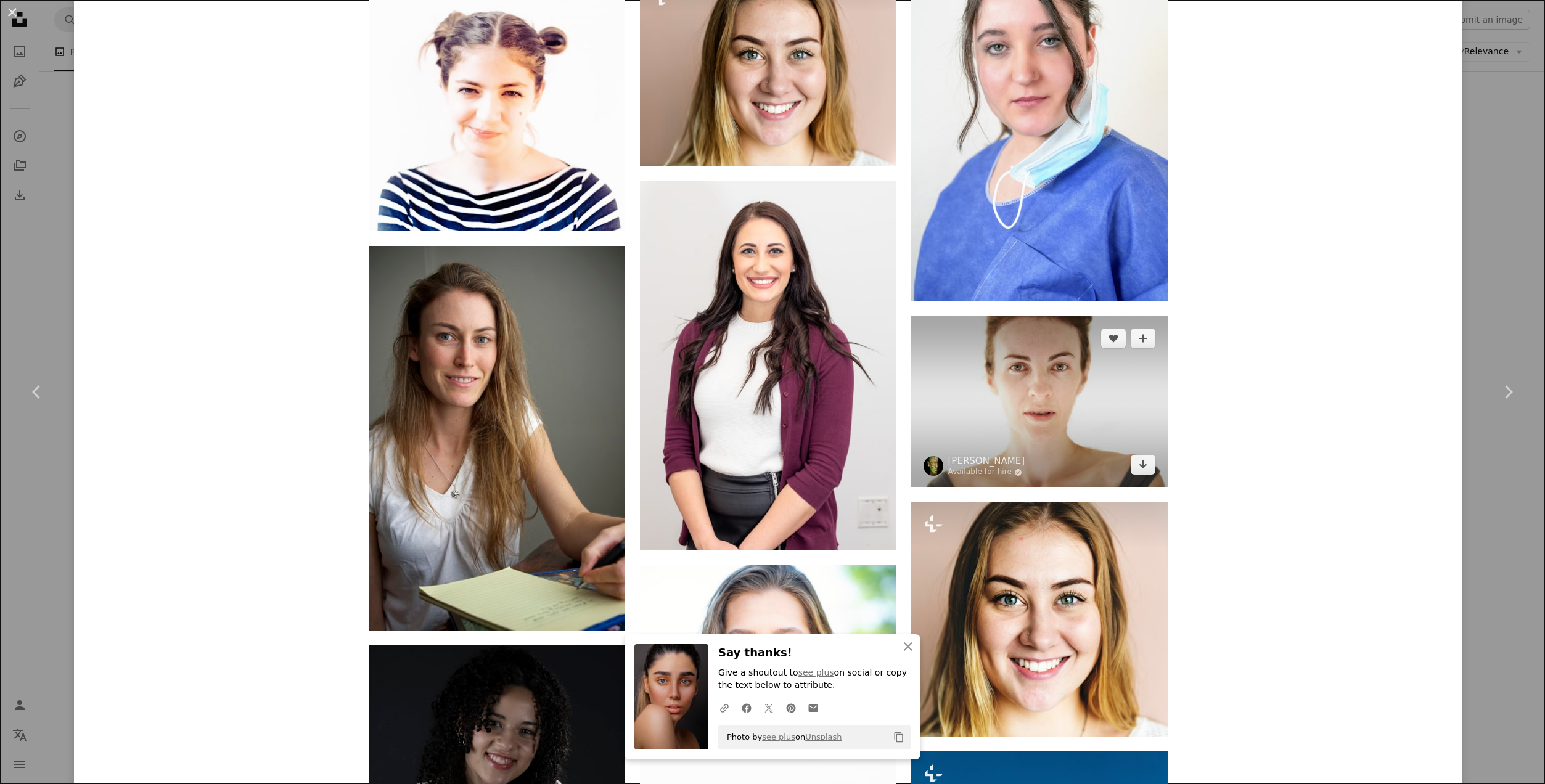
scroll to position [1541, 0]
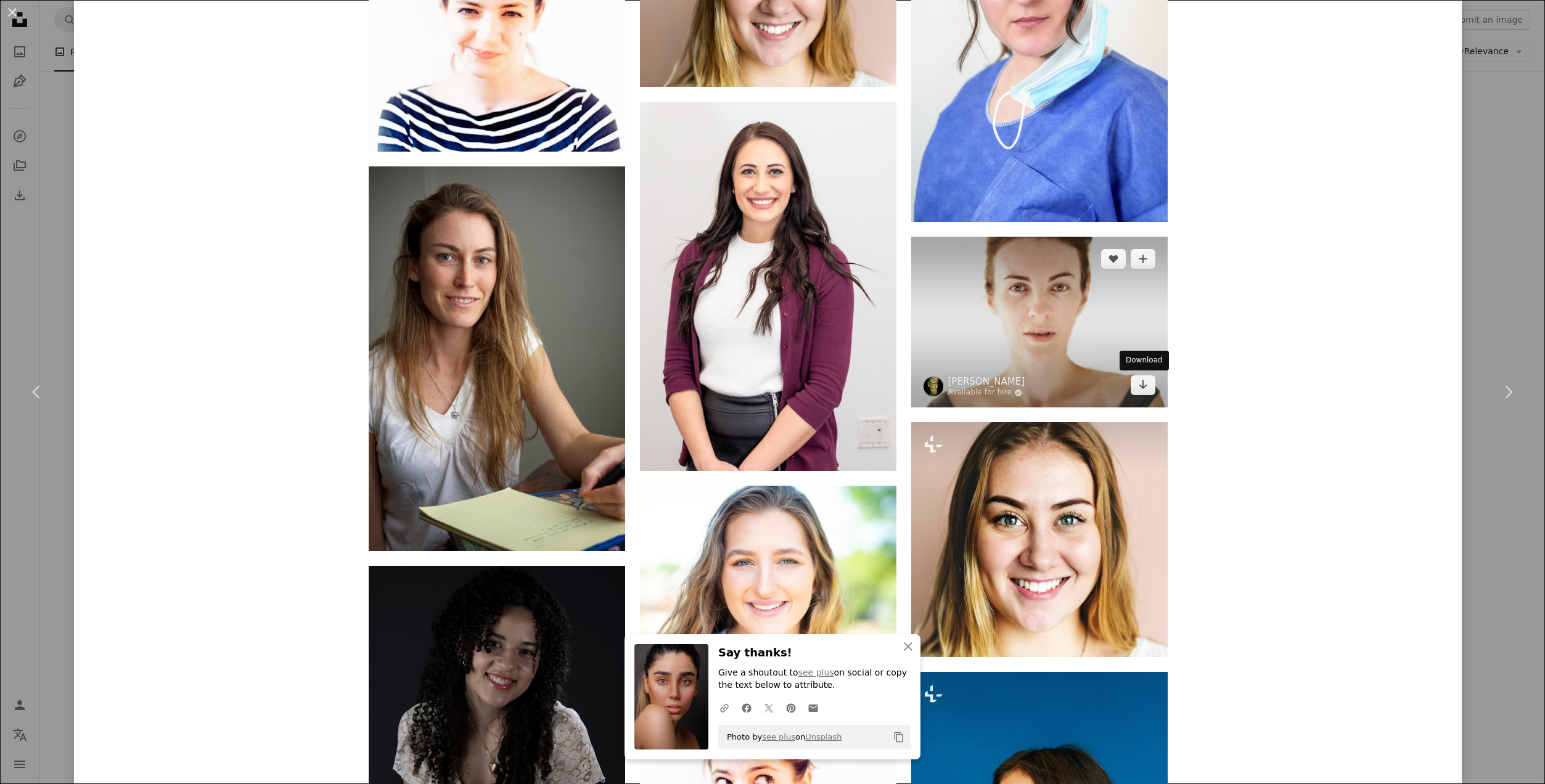
click at [1048, 332] on img at bounding box center [1040, 321] width 256 height 171
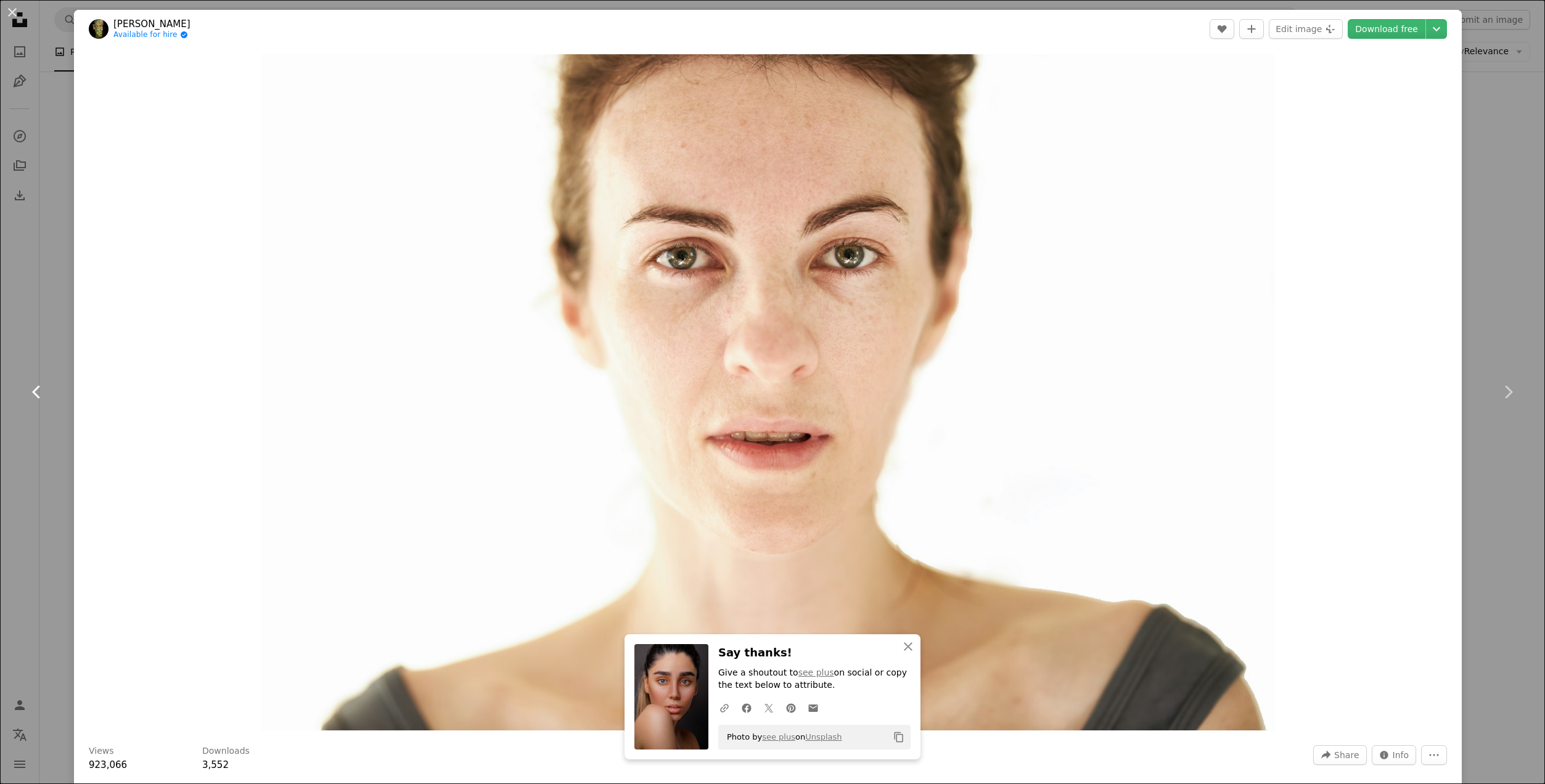
click at [42, 389] on icon "Chevron left" at bounding box center [37, 392] width 20 height 20
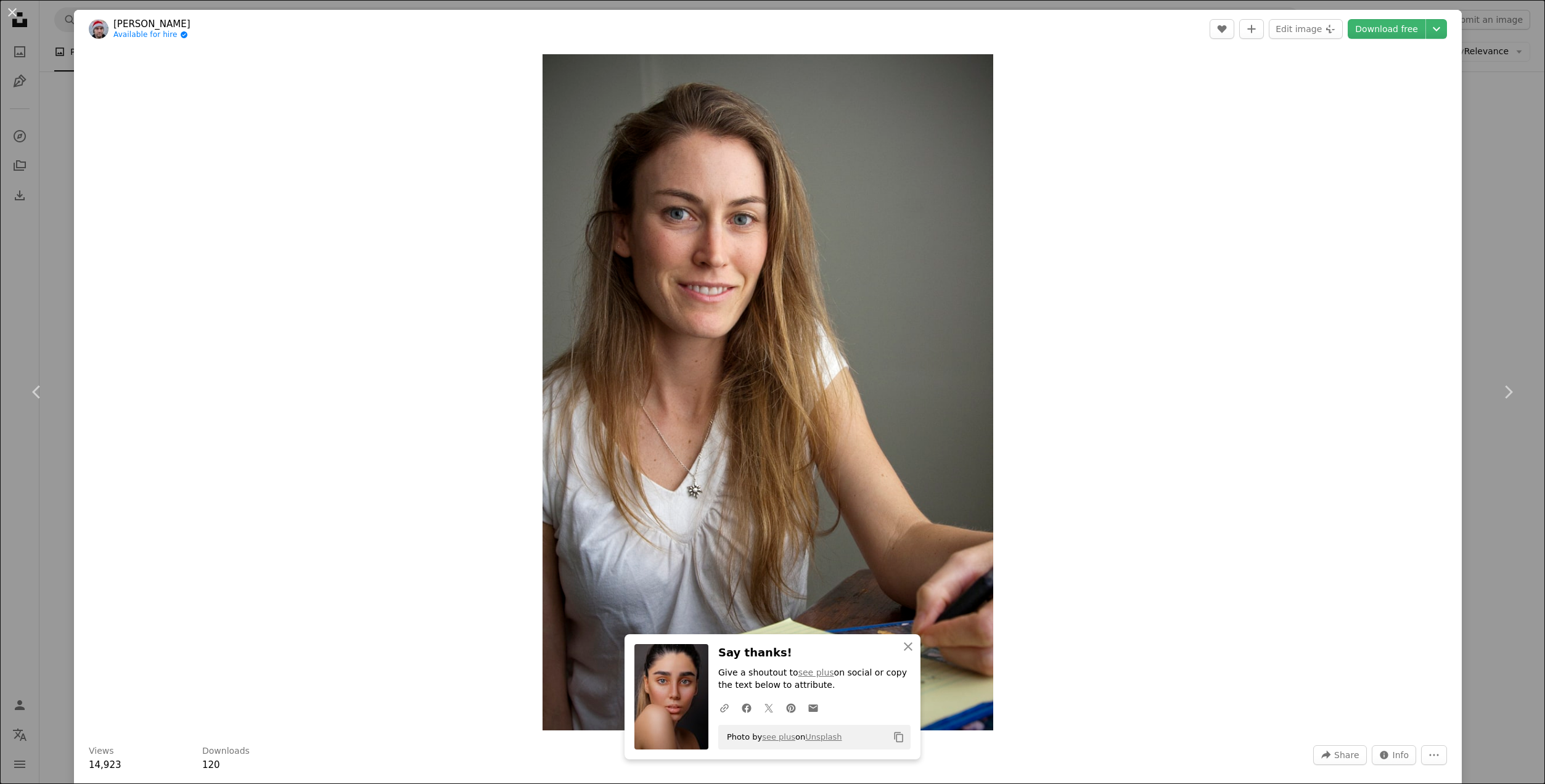
click at [1493, 131] on div "An X shape Chevron left Chevron right [PERSON_NAME] Available for hire A checkm…" at bounding box center [772, 392] width 1545 height 784
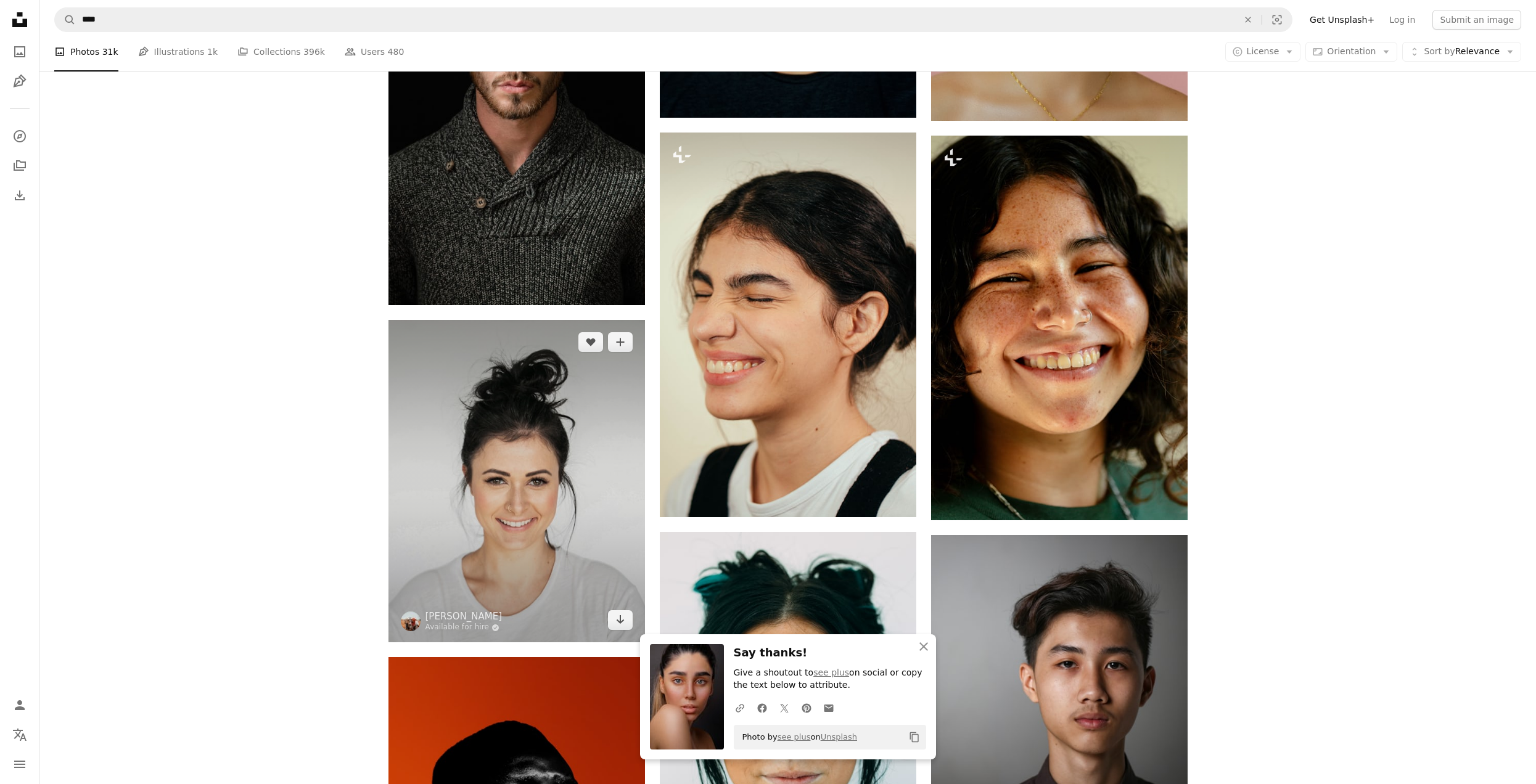
click at [579, 474] on img at bounding box center [517, 480] width 256 height 322
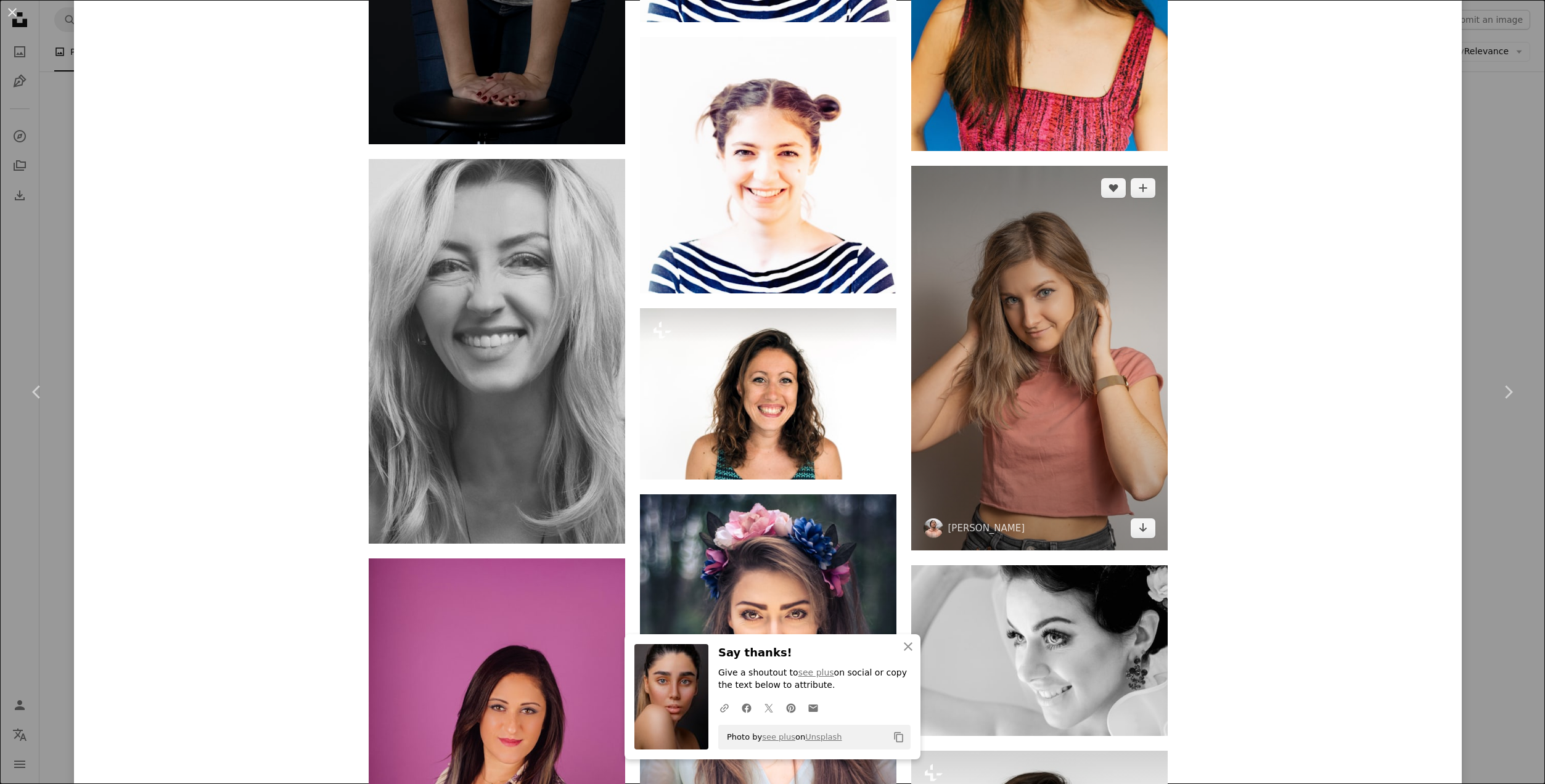
scroll to position [2466, 0]
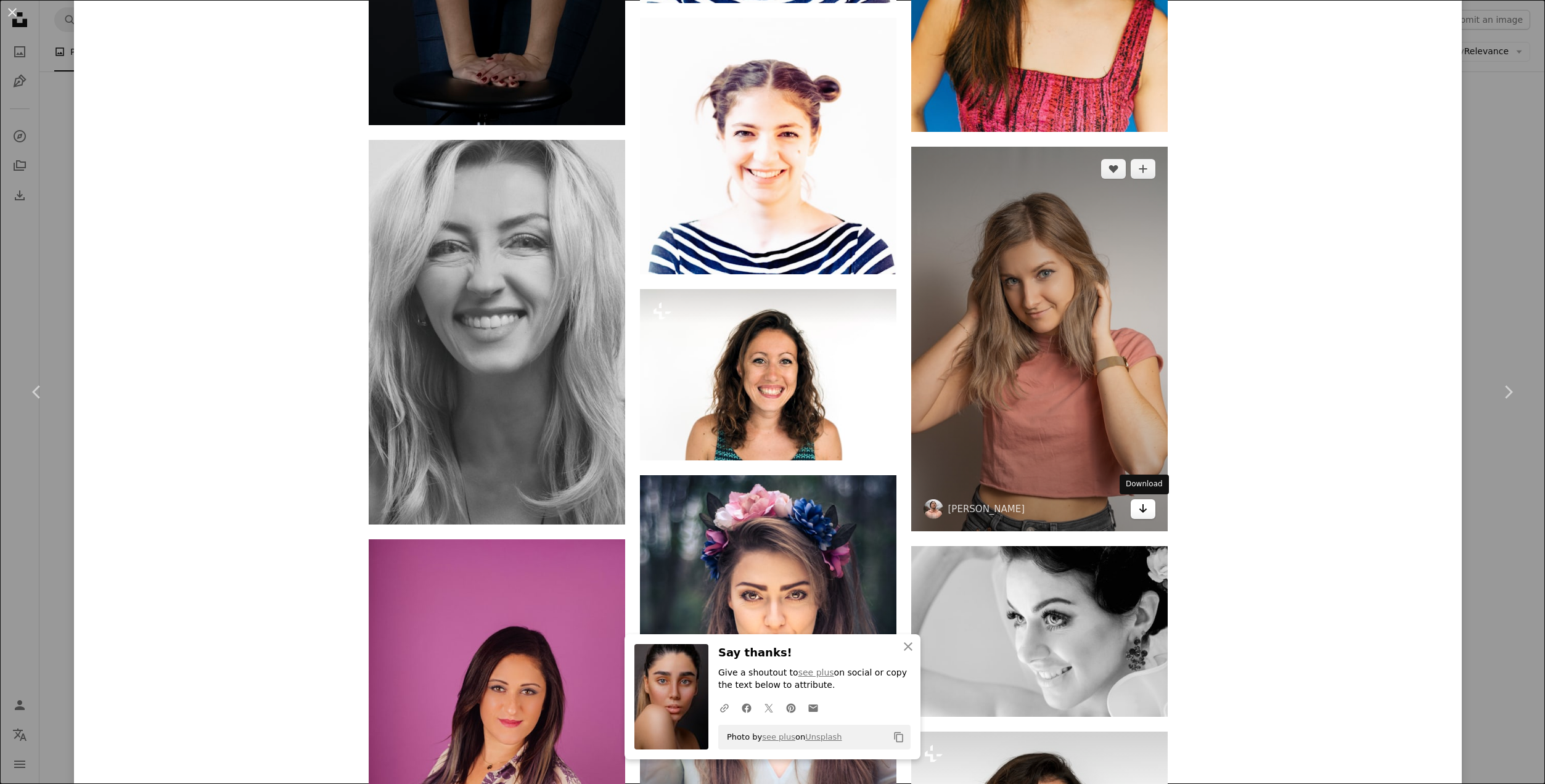
click at [1145, 510] on icon "Download" at bounding box center [1143, 509] width 8 height 8
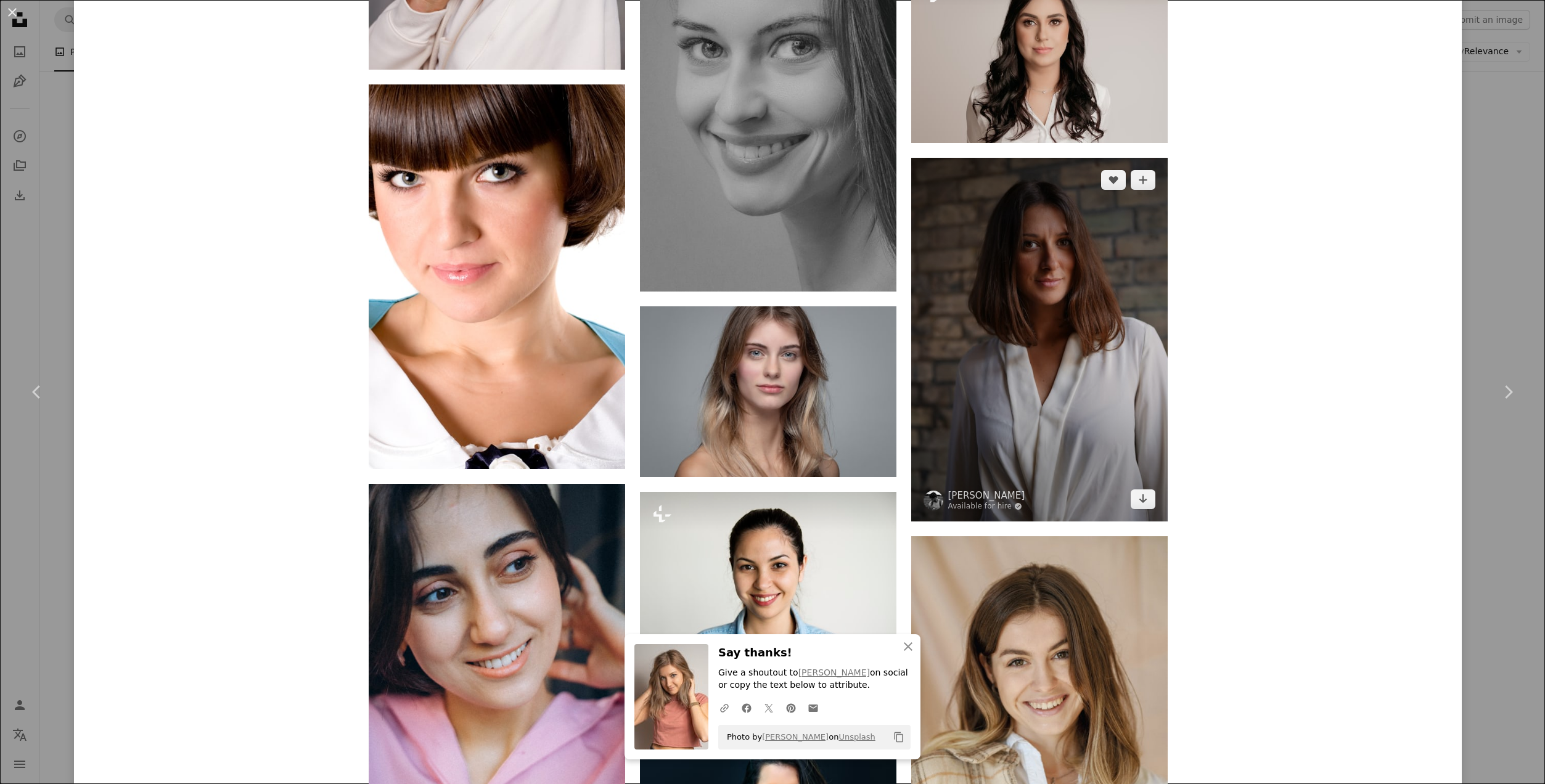
scroll to position [4131, 0]
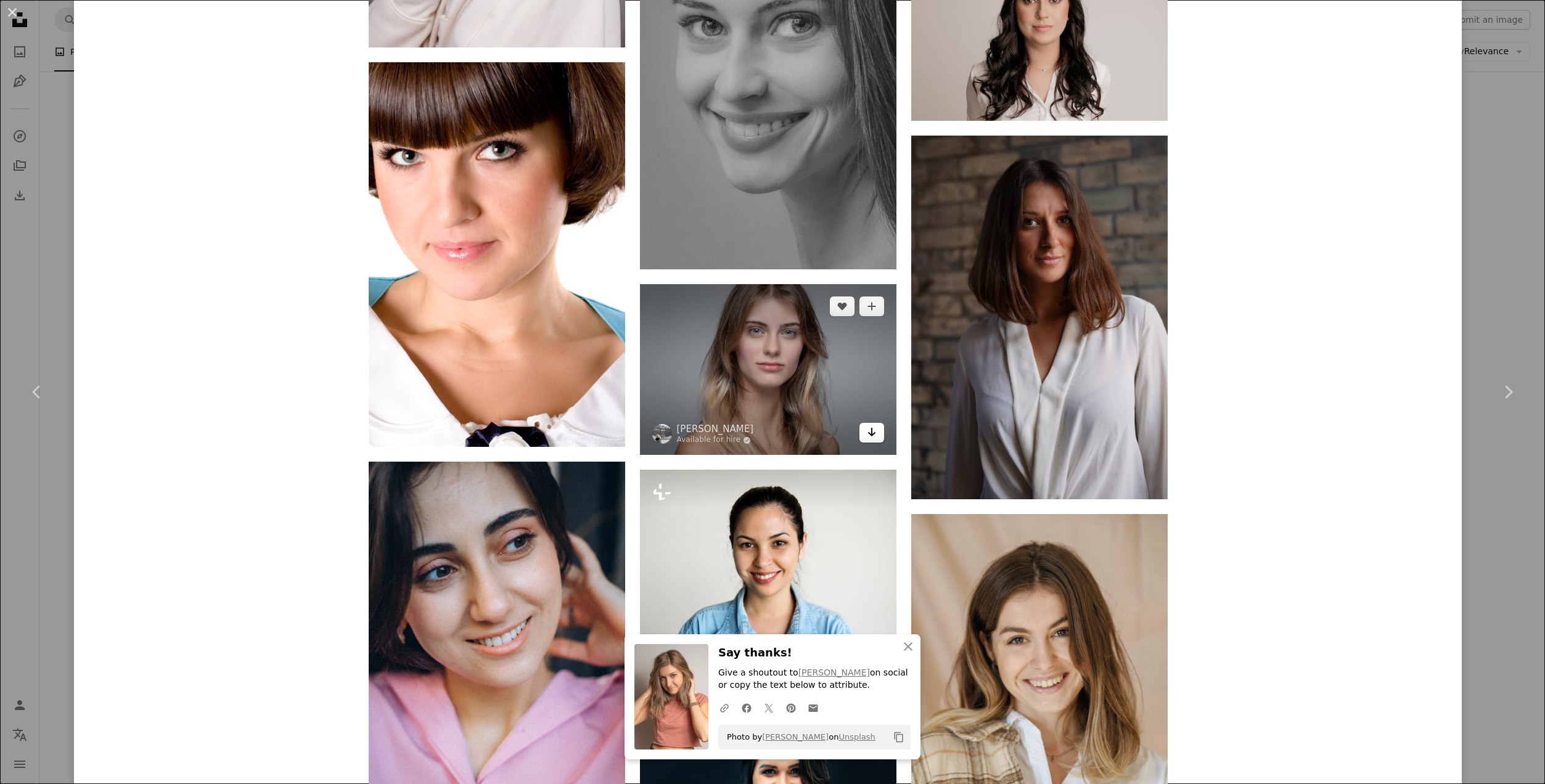
click at [869, 432] on icon "Download" at bounding box center [872, 432] width 8 height 8
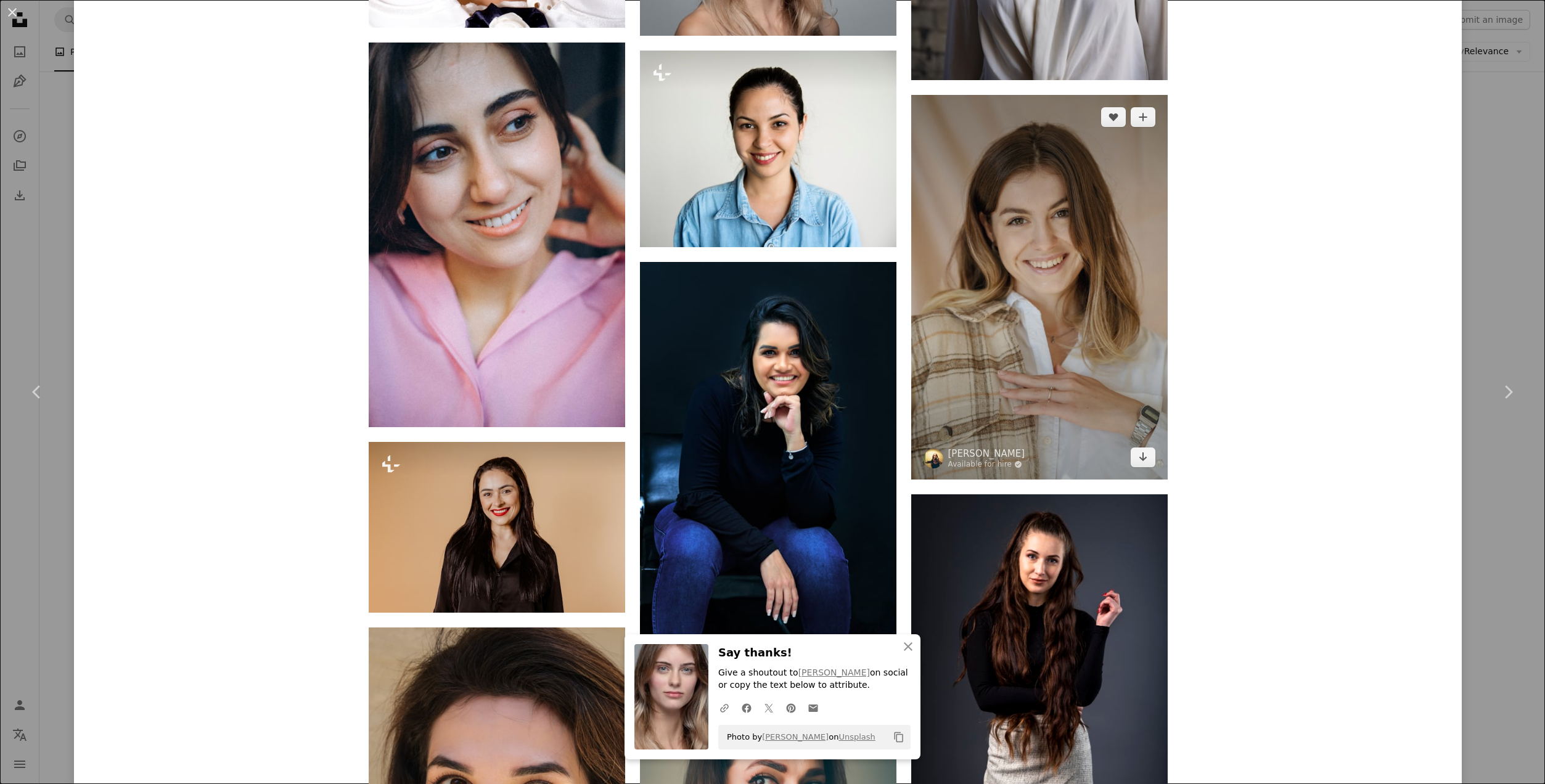
scroll to position [4501, 0]
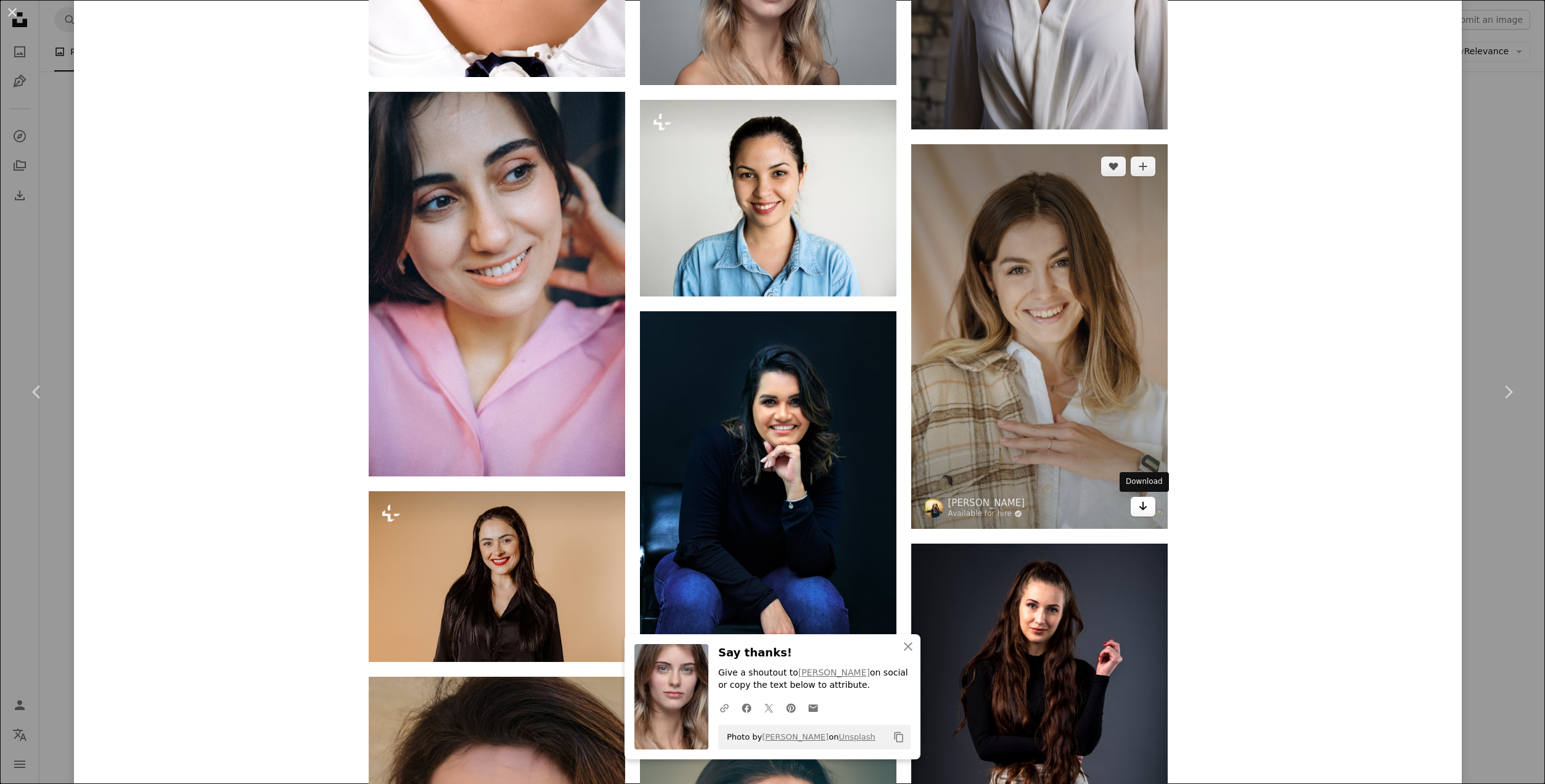
click at [1145, 508] on icon "Arrow pointing down" at bounding box center [1144, 506] width 10 height 15
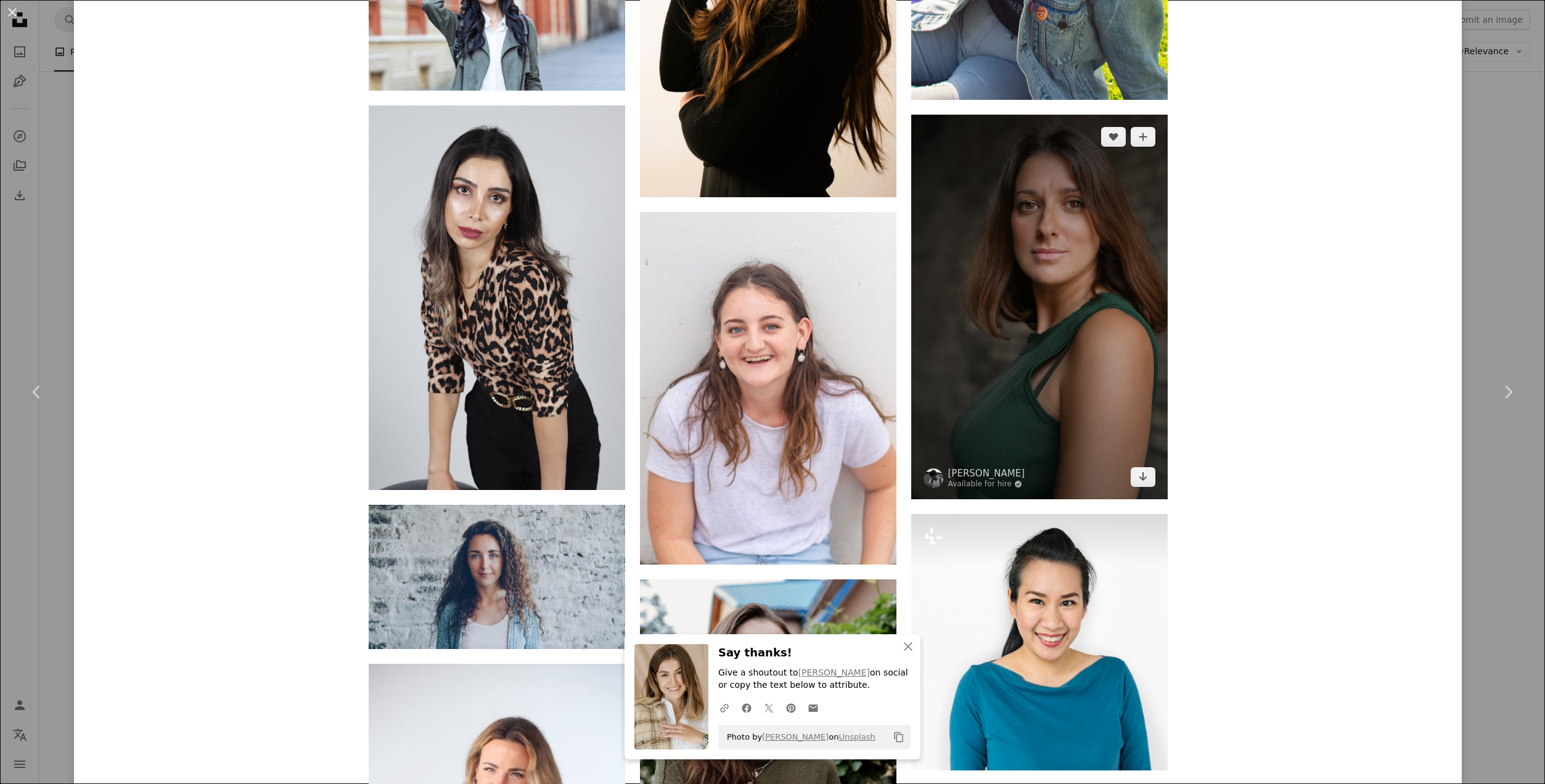
scroll to position [7257, 0]
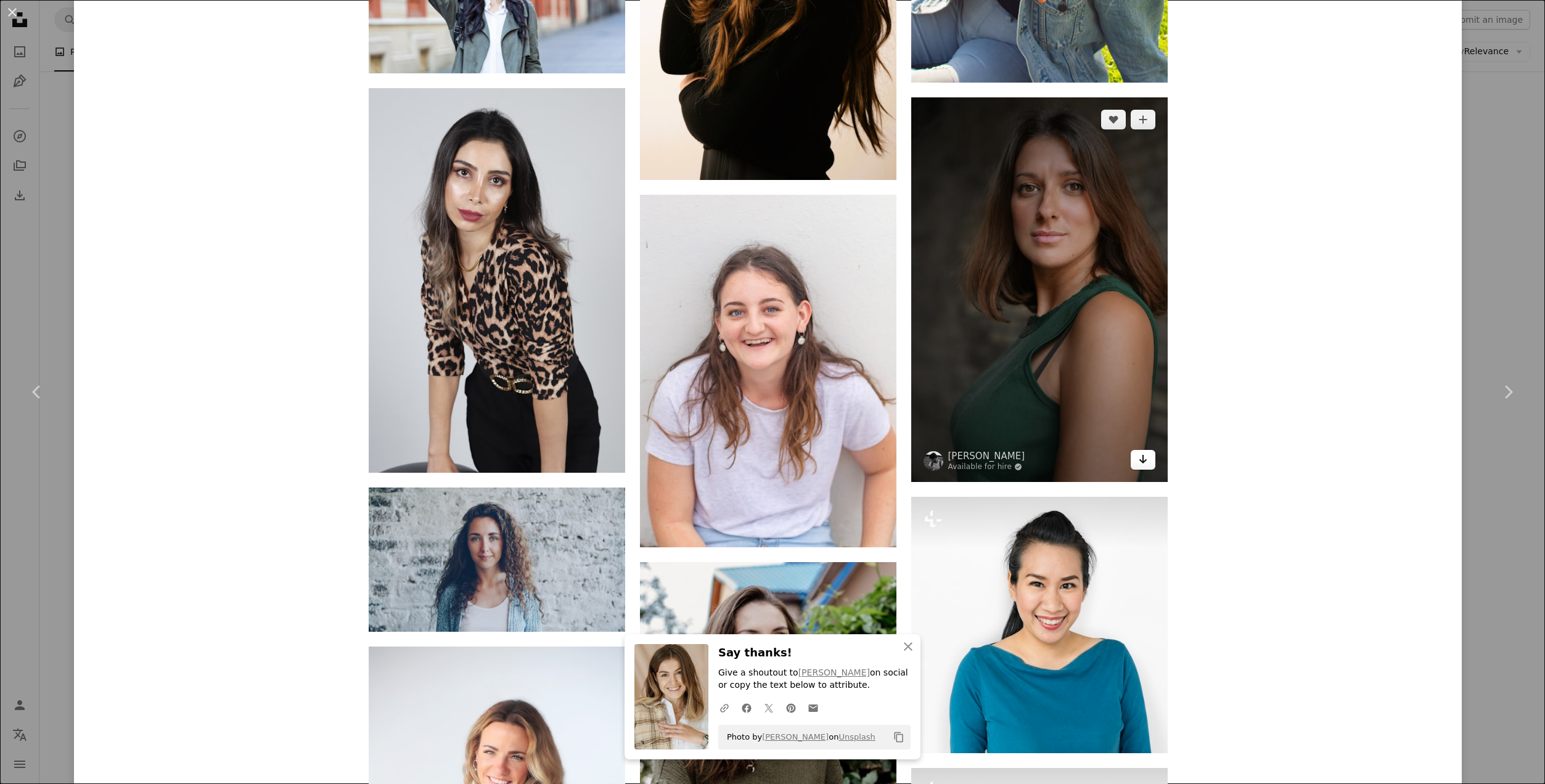
click at [1148, 462] on link "Arrow pointing down" at bounding box center [1144, 460] width 25 height 20
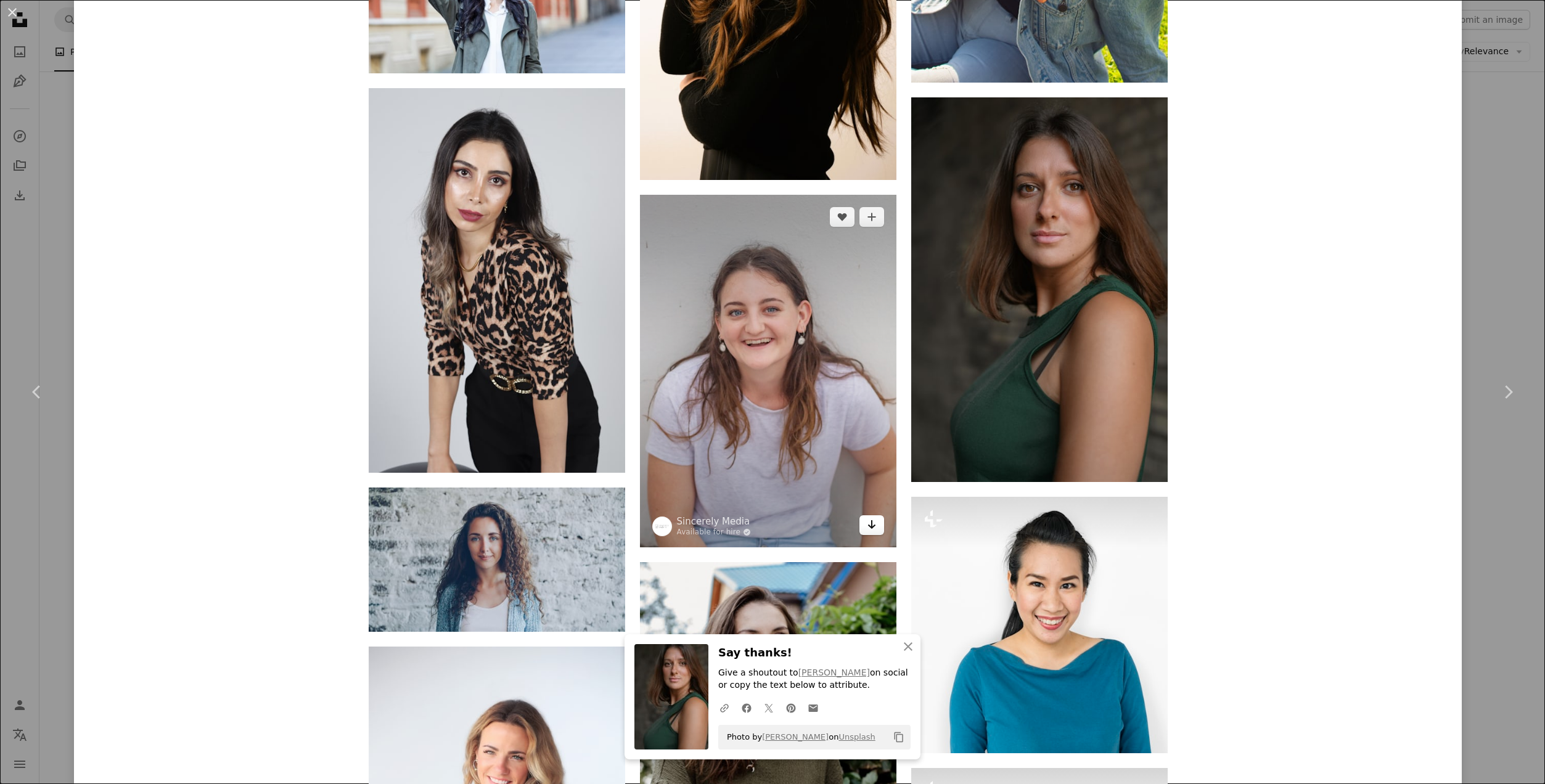
click at [873, 529] on icon "Arrow pointing down" at bounding box center [872, 525] width 10 height 15
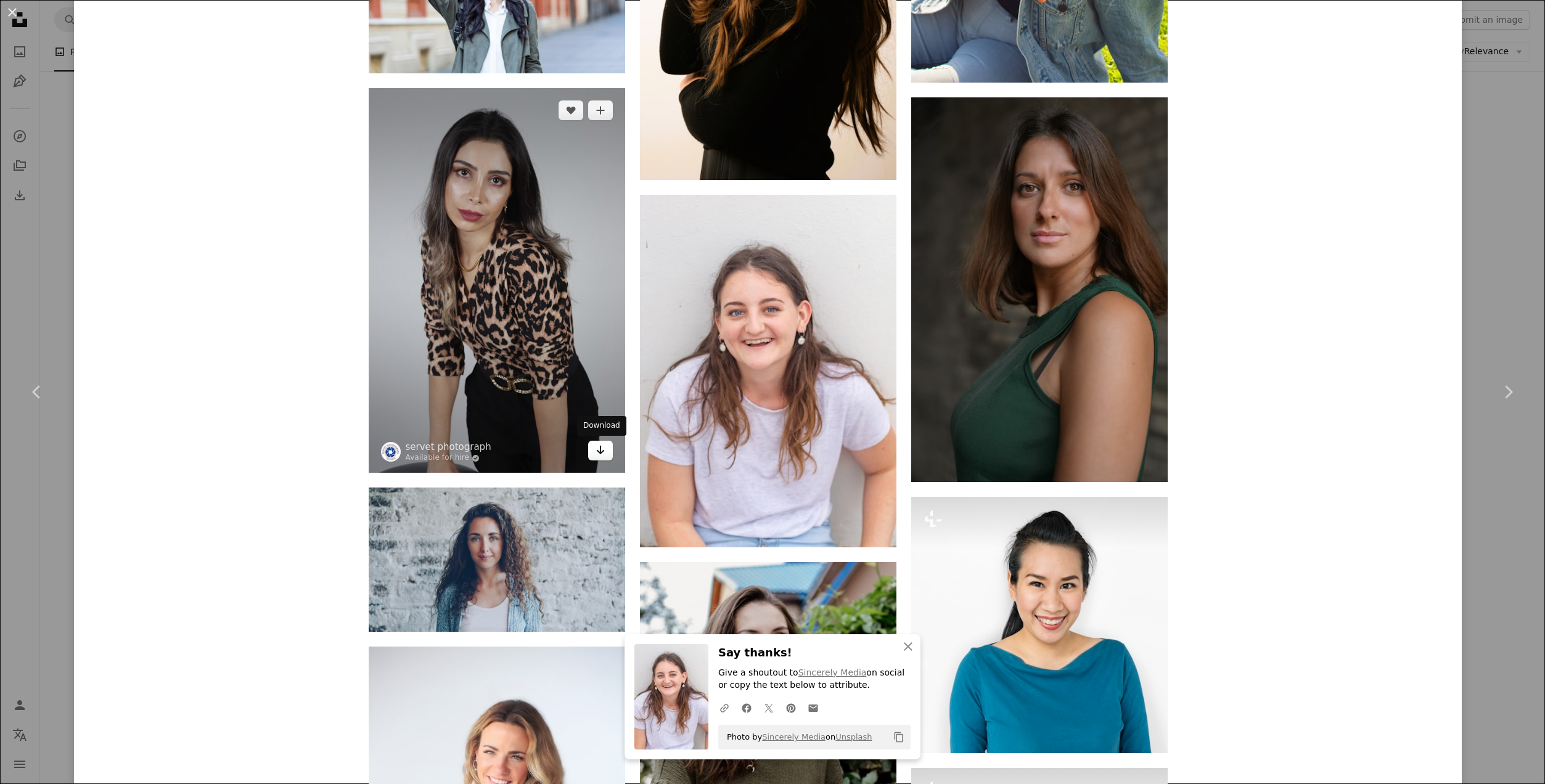
click at [600, 453] on icon "Download" at bounding box center [600, 450] width 8 height 8
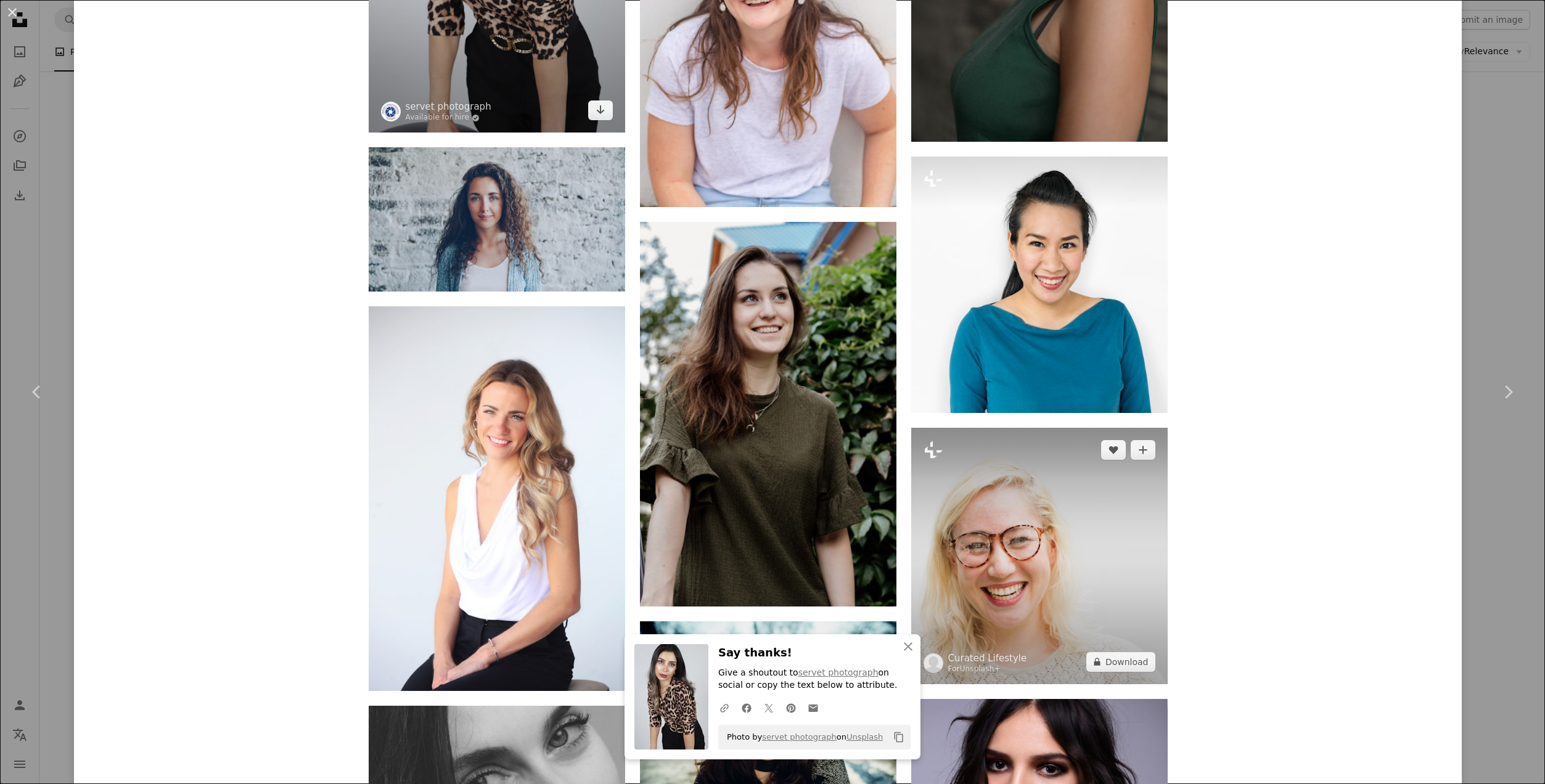
scroll to position [7689, 0]
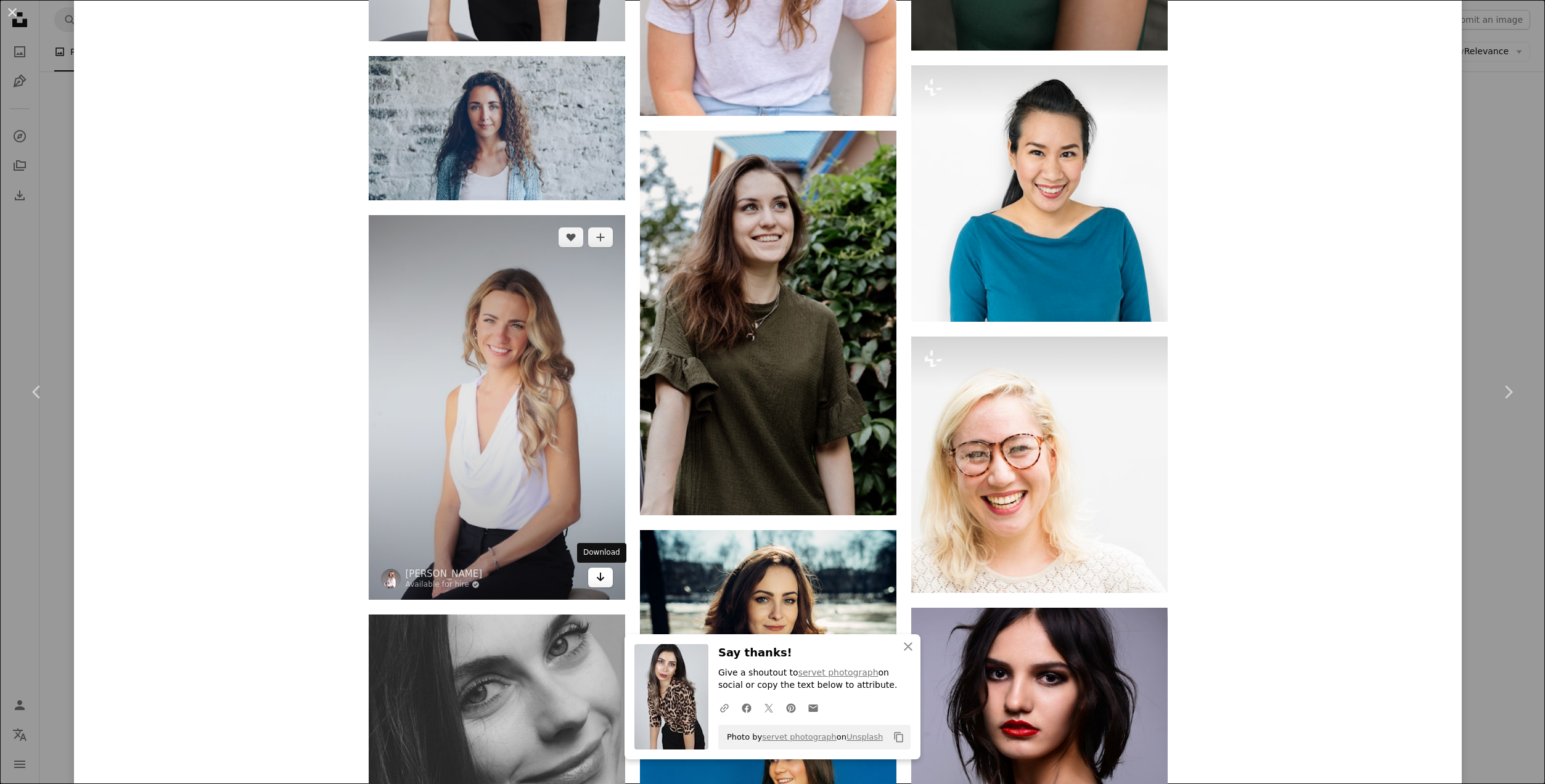
click at [596, 577] on icon "Arrow pointing down" at bounding box center [601, 578] width 10 height 15
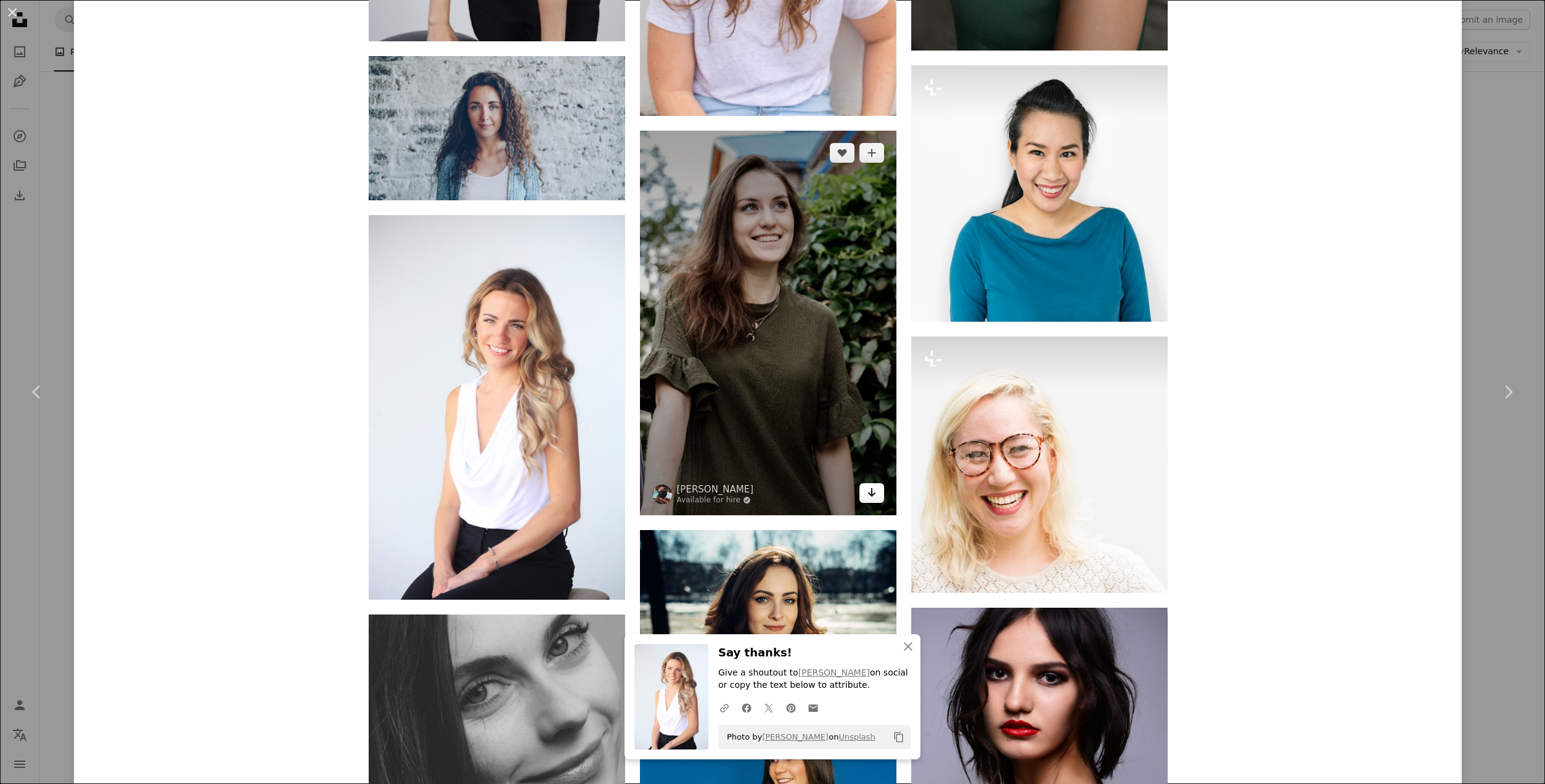
click at [872, 498] on icon "Arrow pointing down" at bounding box center [872, 493] width 10 height 15
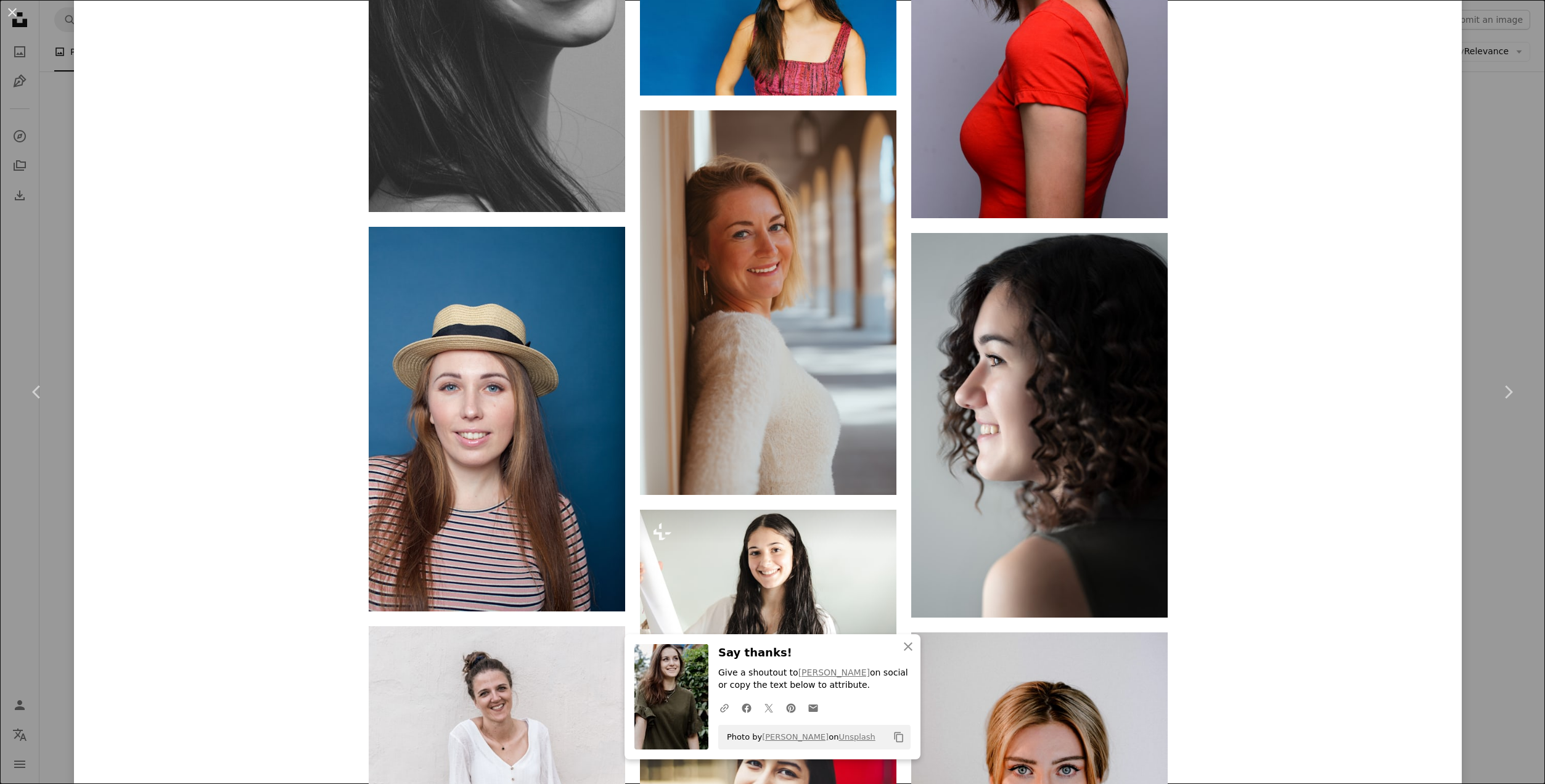
scroll to position [8490, 0]
